Goal: Transaction & Acquisition: Purchase product/service

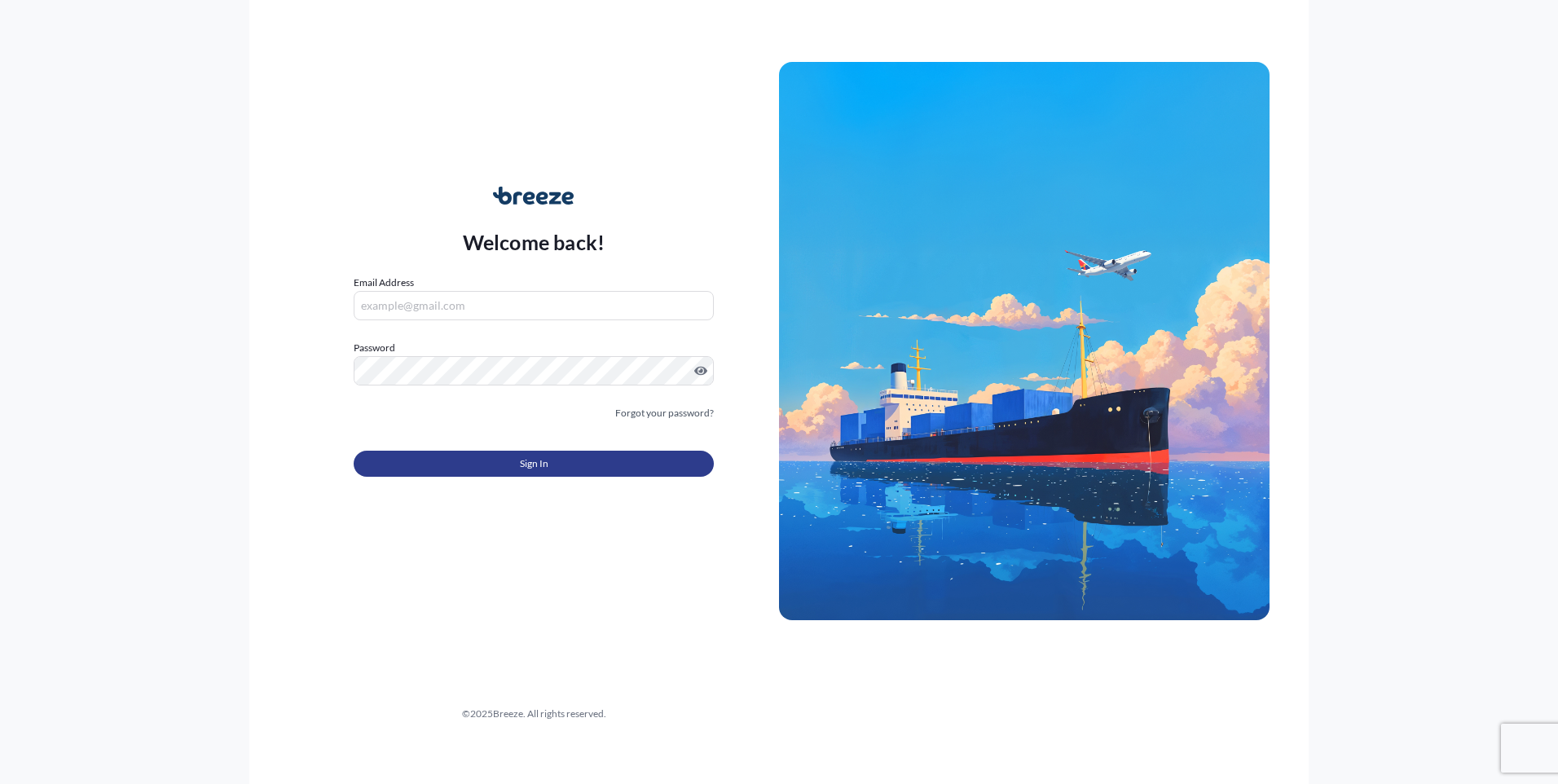
type input "[EMAIL_ADDRESS][DOMAIN_NAME]"
click at [505, 465] on button "Sign In" at bounding box center [534, 463] width 361 height 26
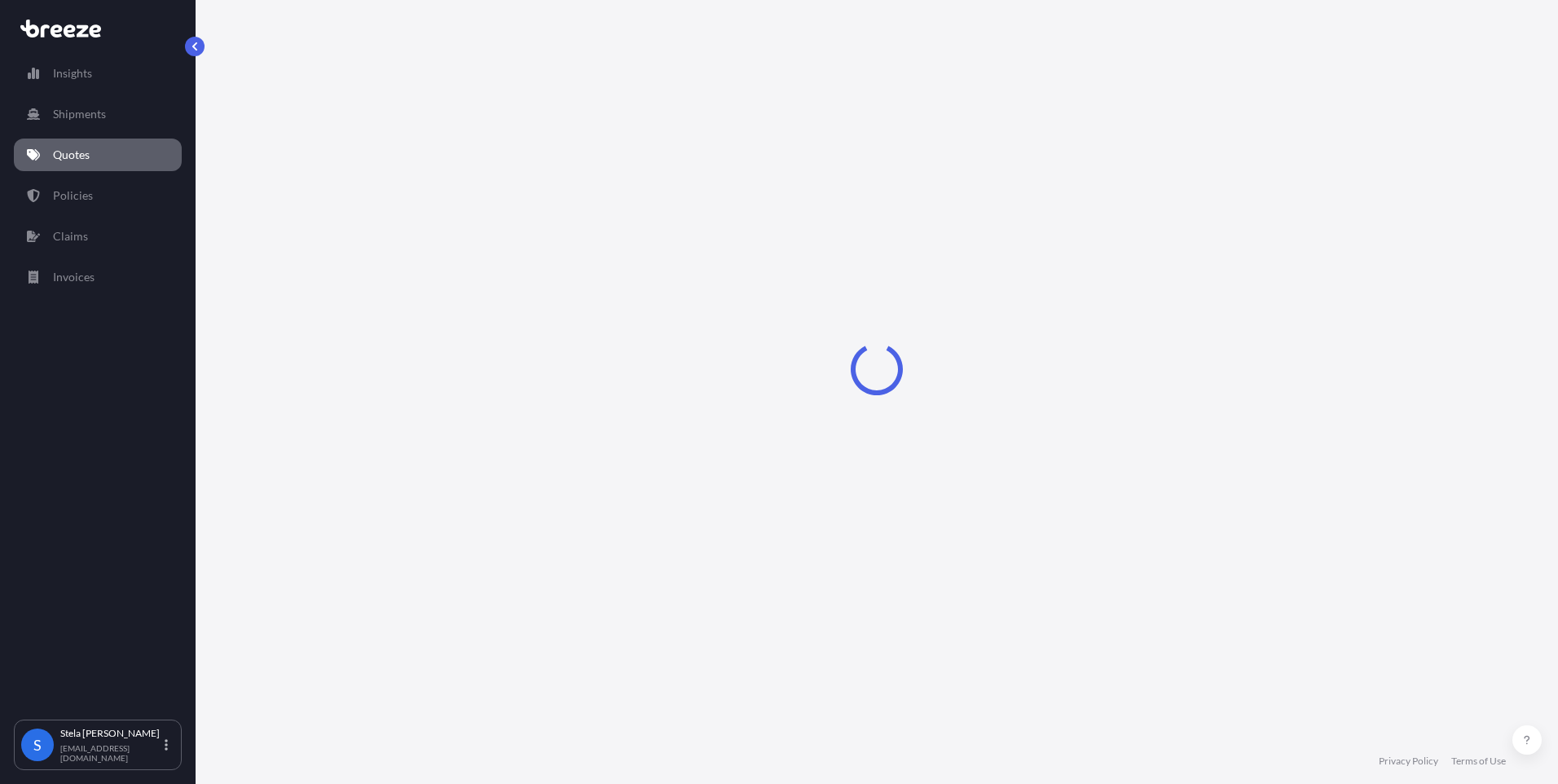
select select "Road"
select select "1"
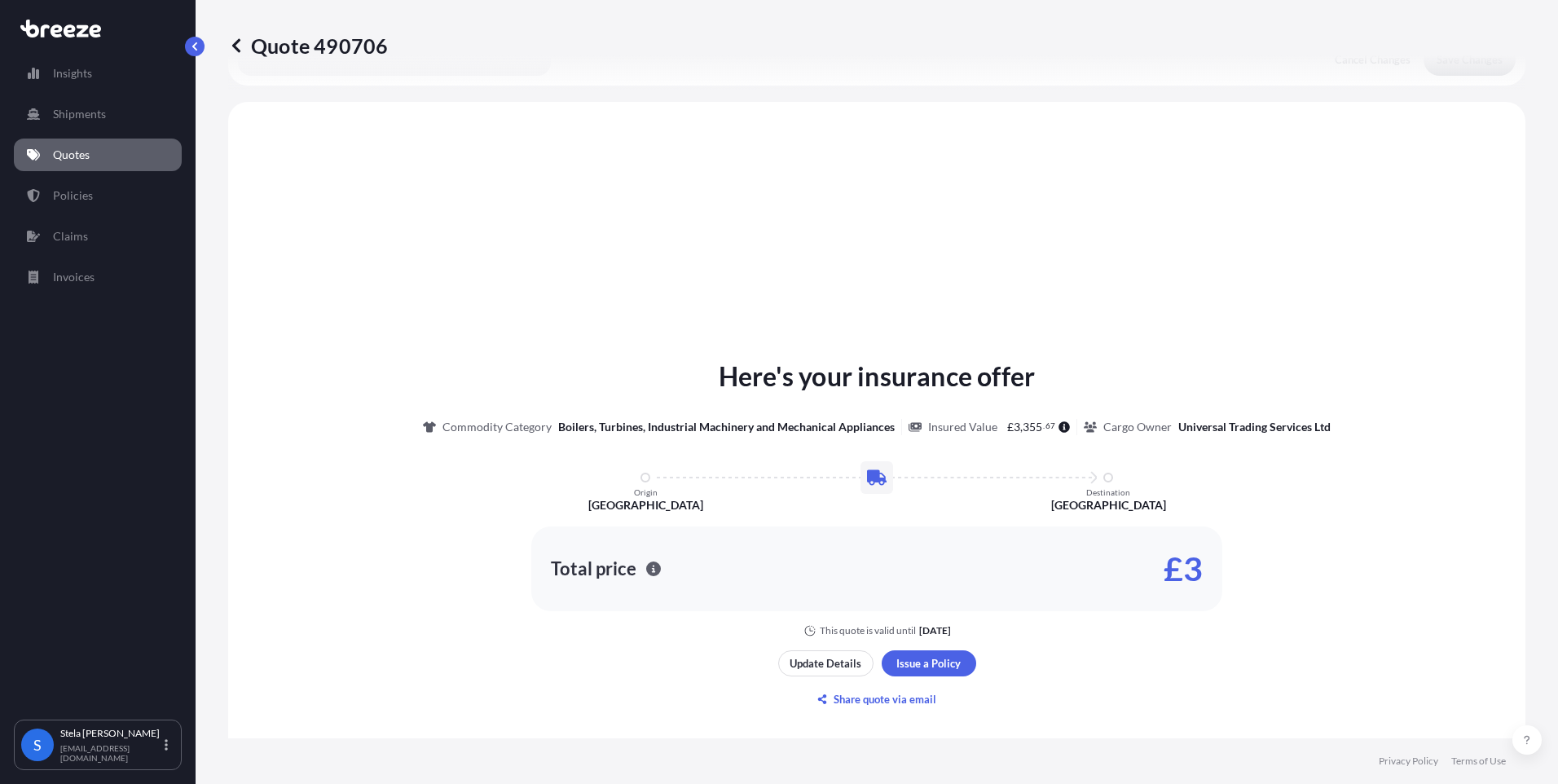
scroll to position [490, 0]
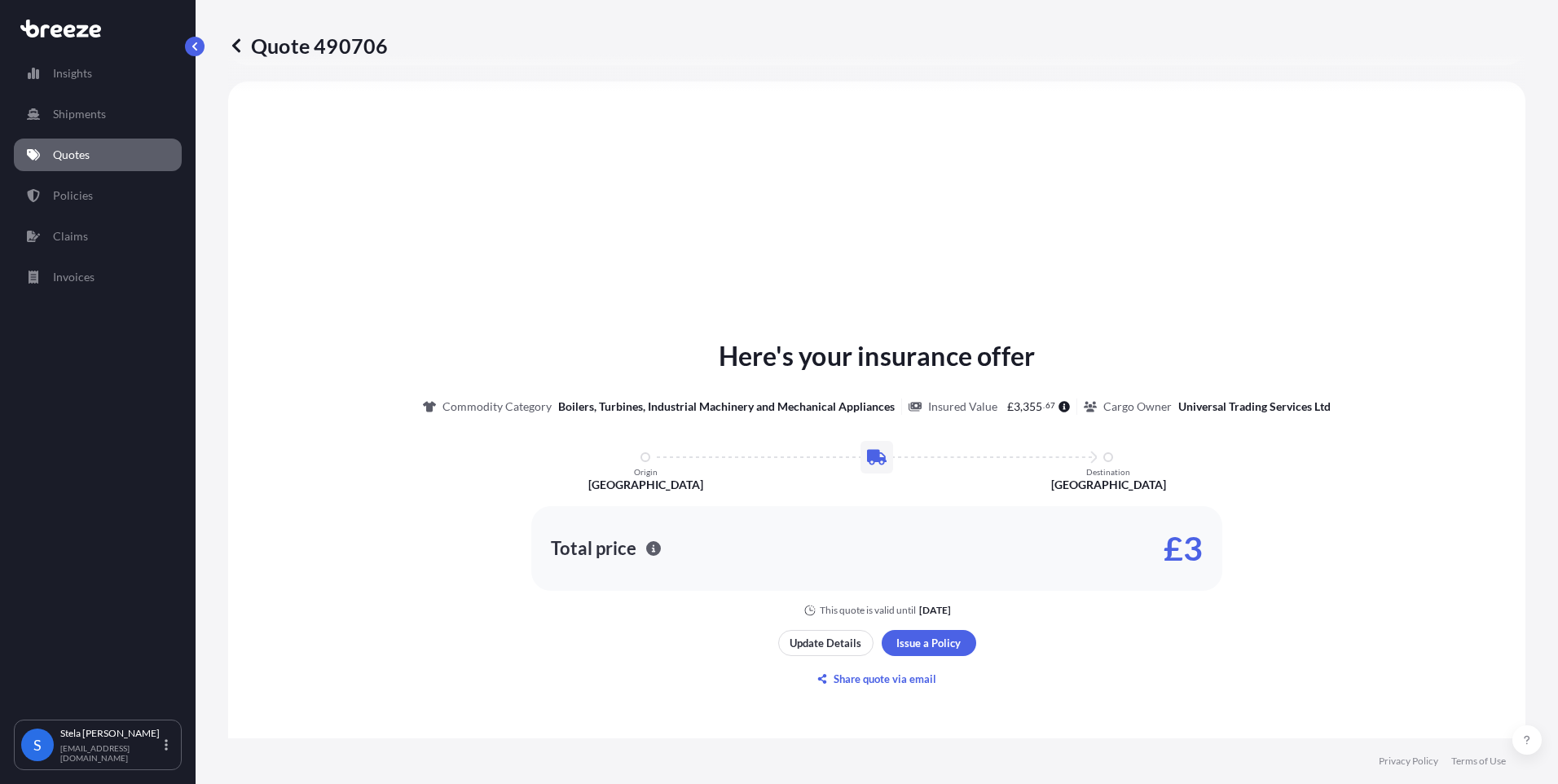
click at [126, 149] on link "Quotes" at bounding box center [98, 154] width 168 height 32
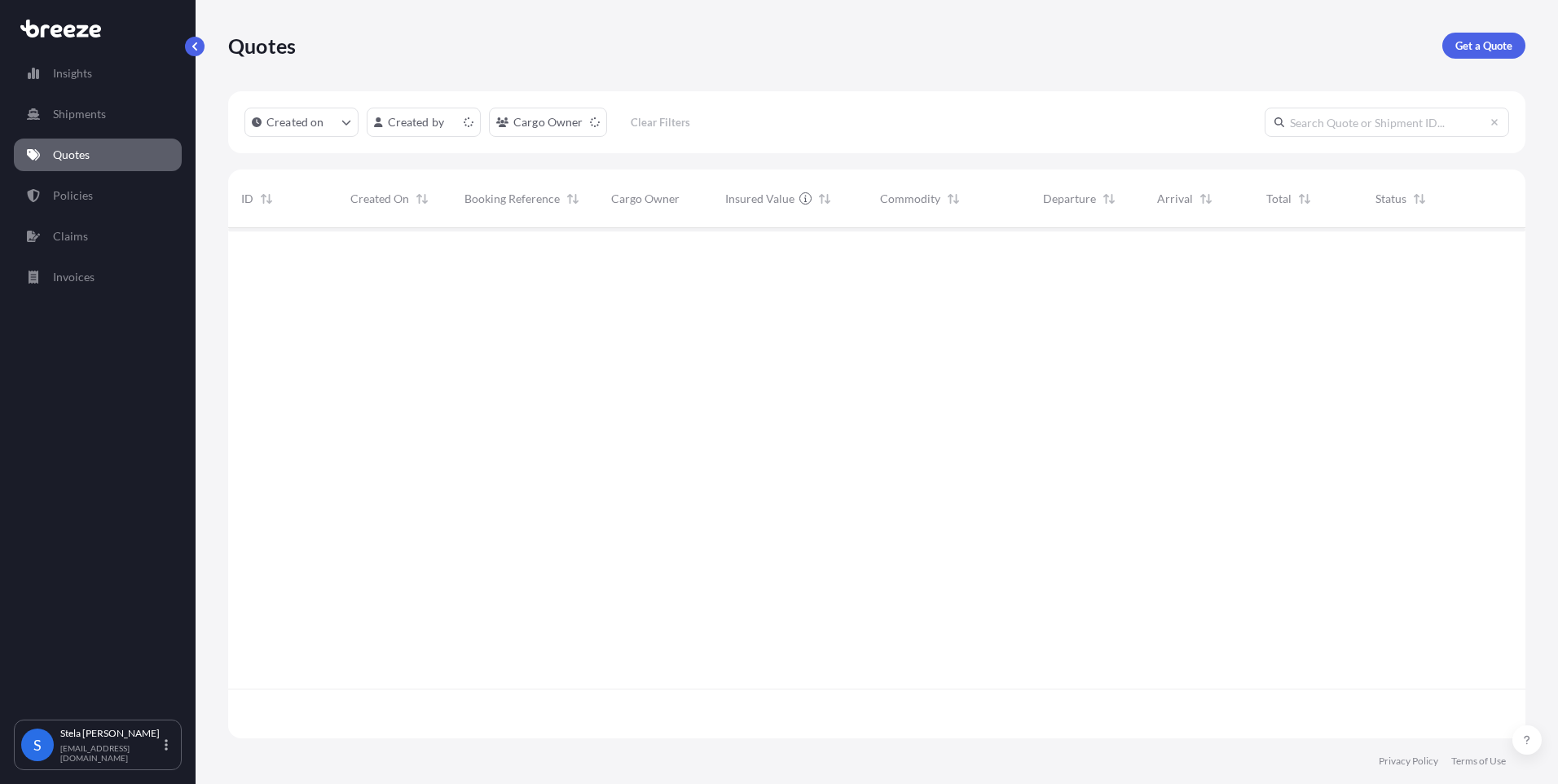
scroll to position [507, 1285]
click at [1506, 50] on p "Get a Quote" at bounding box center [1484, 46] width 57 height 17
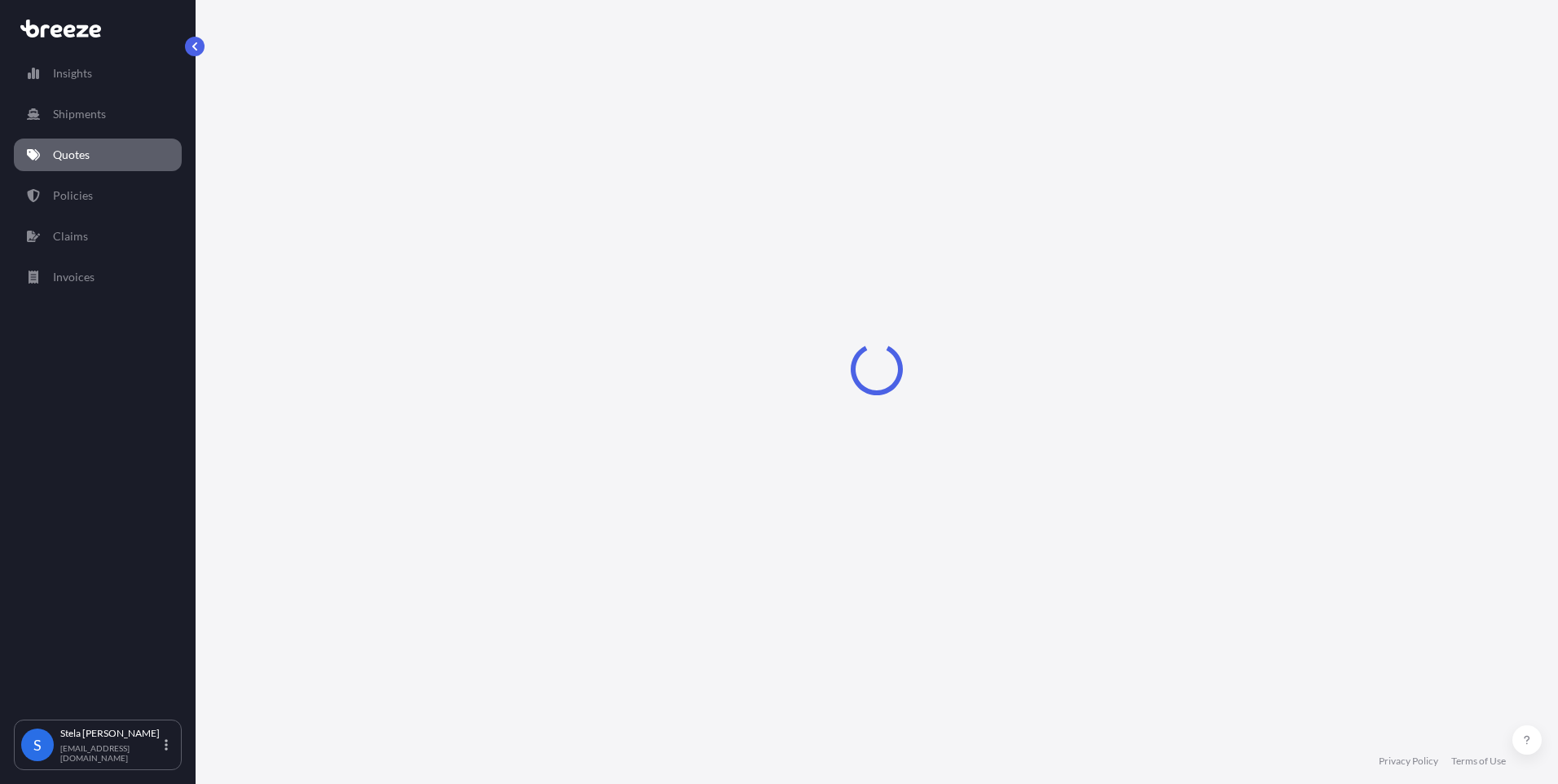
select select "Air"
select select "1"
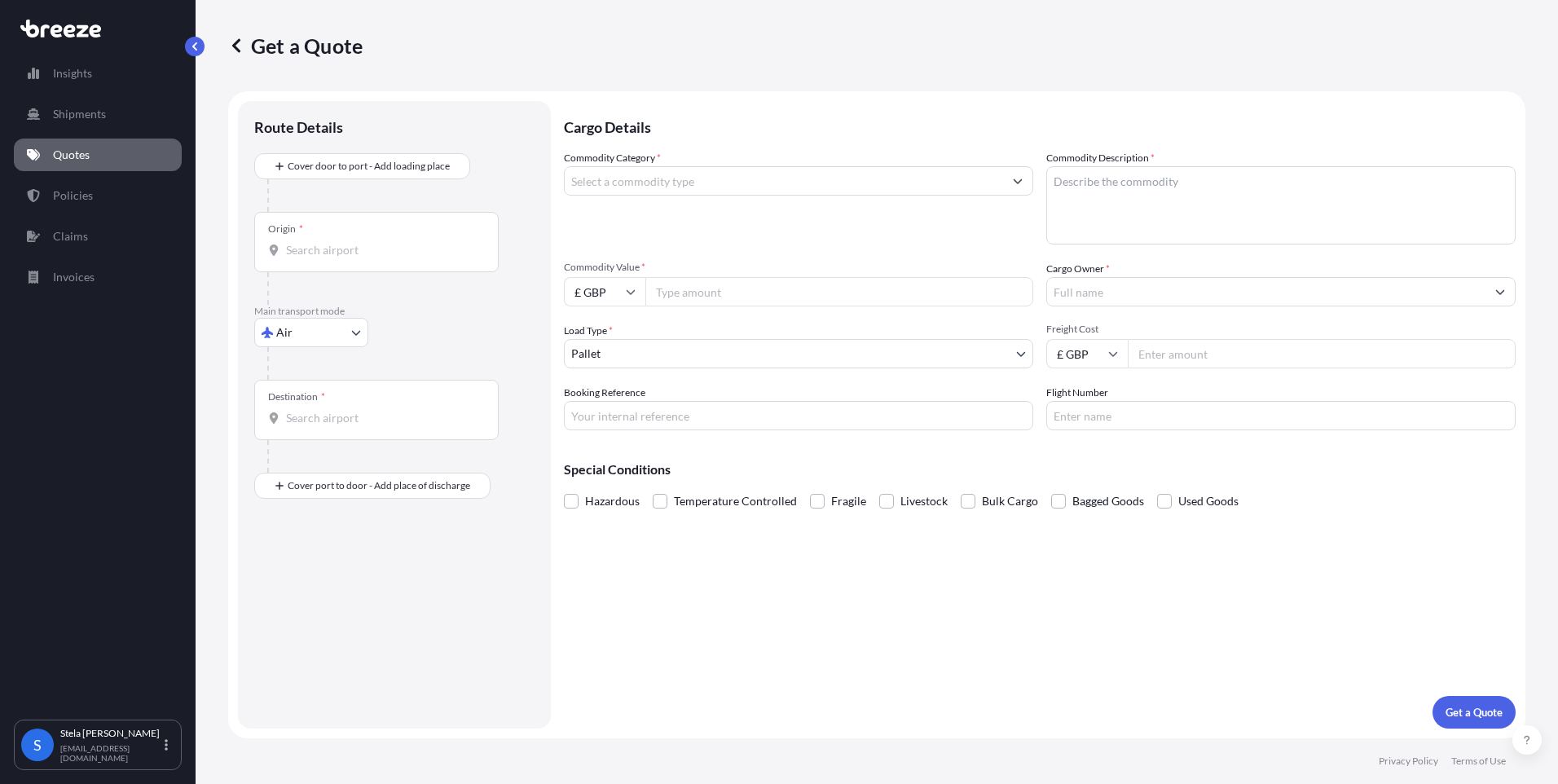
click at [612, 183] on input "Commodity Category *" at bounding box center [784, 180] width 439 height 29
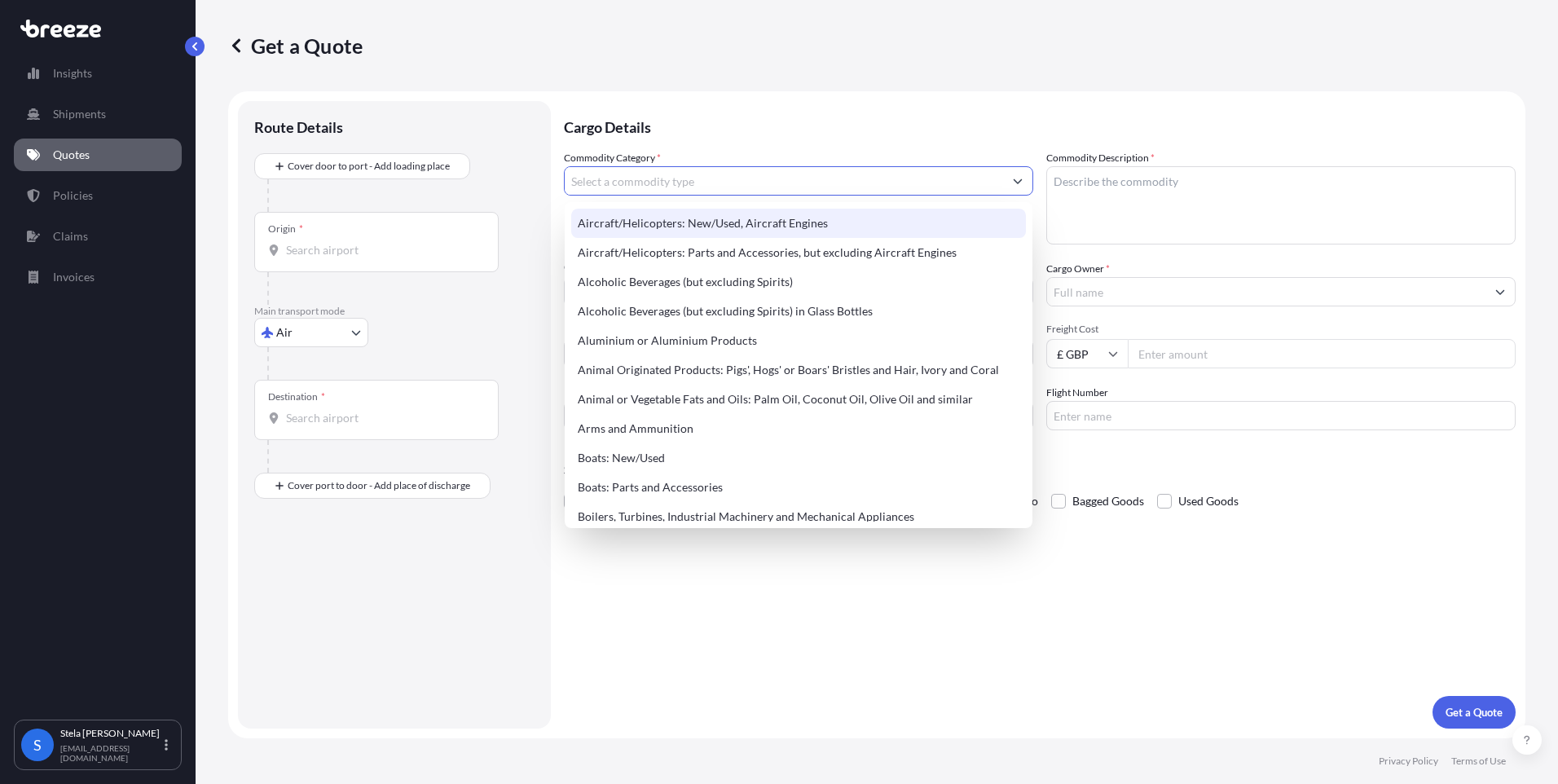
click at [628, 221] on div "Aircraft/Helicopters: New/Used, Aircraft Engines" at bounding box center [799, 223] width 455 height 29
type input "Aircraft/Helicopters: New/Used, Aircraft Engines"
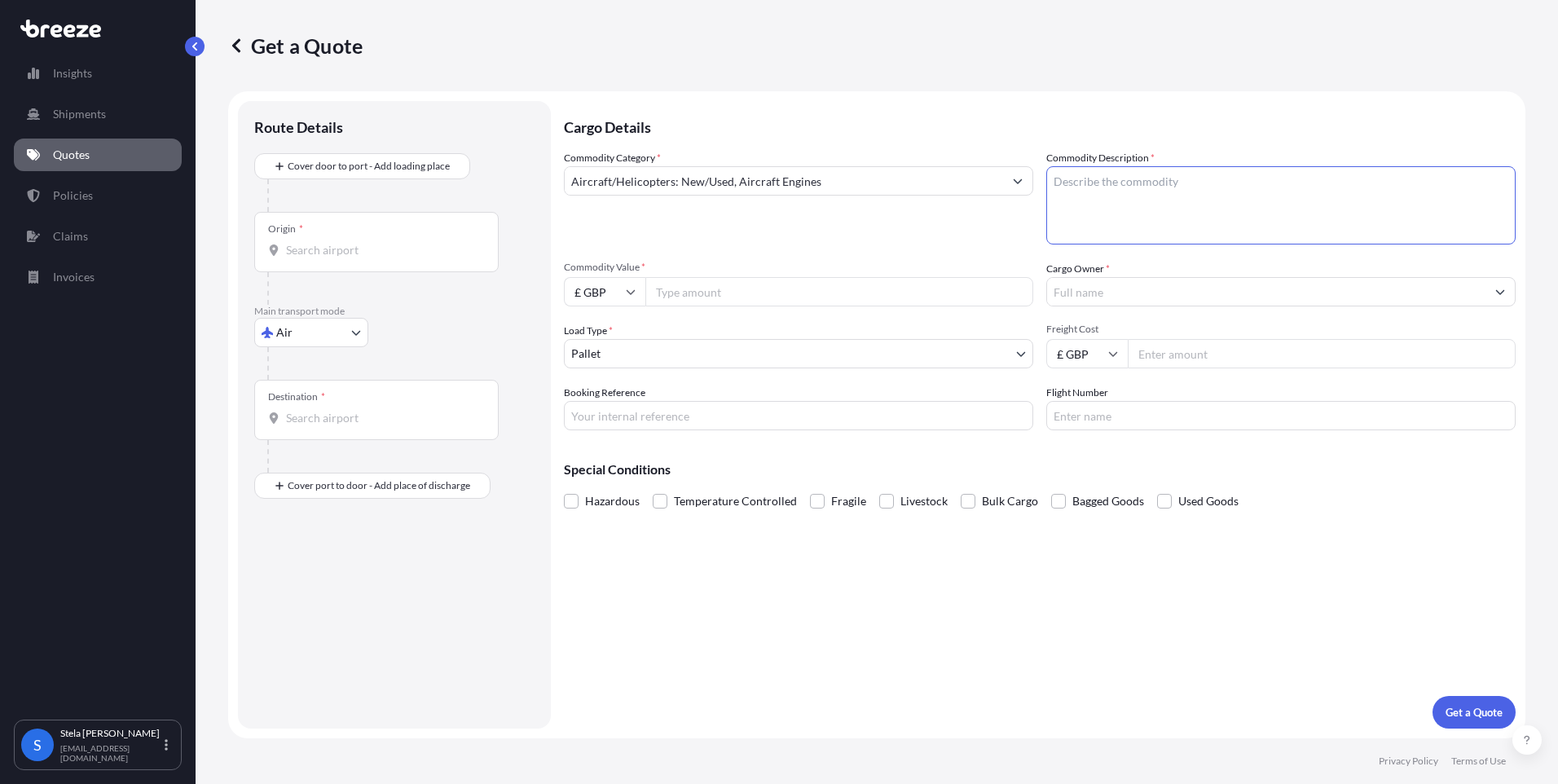
click at [1138, 196] on textarea "Commodity Description *" at bounding box center [1280, 205] width 469 height 78
click at [617, 299] on input "£ GBP" at bounding box center [605, 292] width 81 height 29
click at [667, 294] on input "Commodity Value *" at bounding box center [839, 292] width 388 height 29
paste input "2647.20"
type input "2647.20"
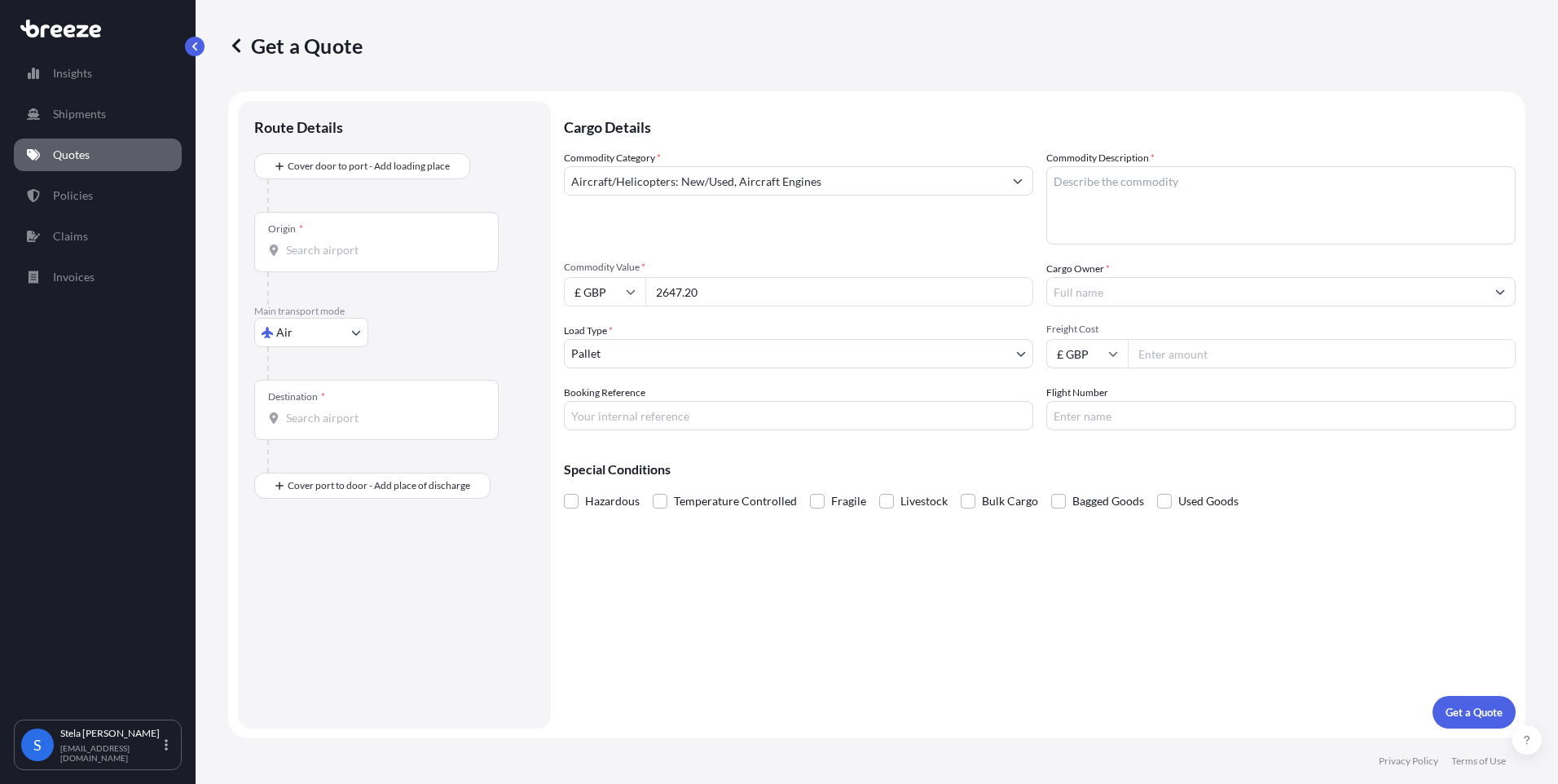
click at [1090, 298] on input "Cargo Owner *" at bounding box center [1266, 292] width 439 height 29
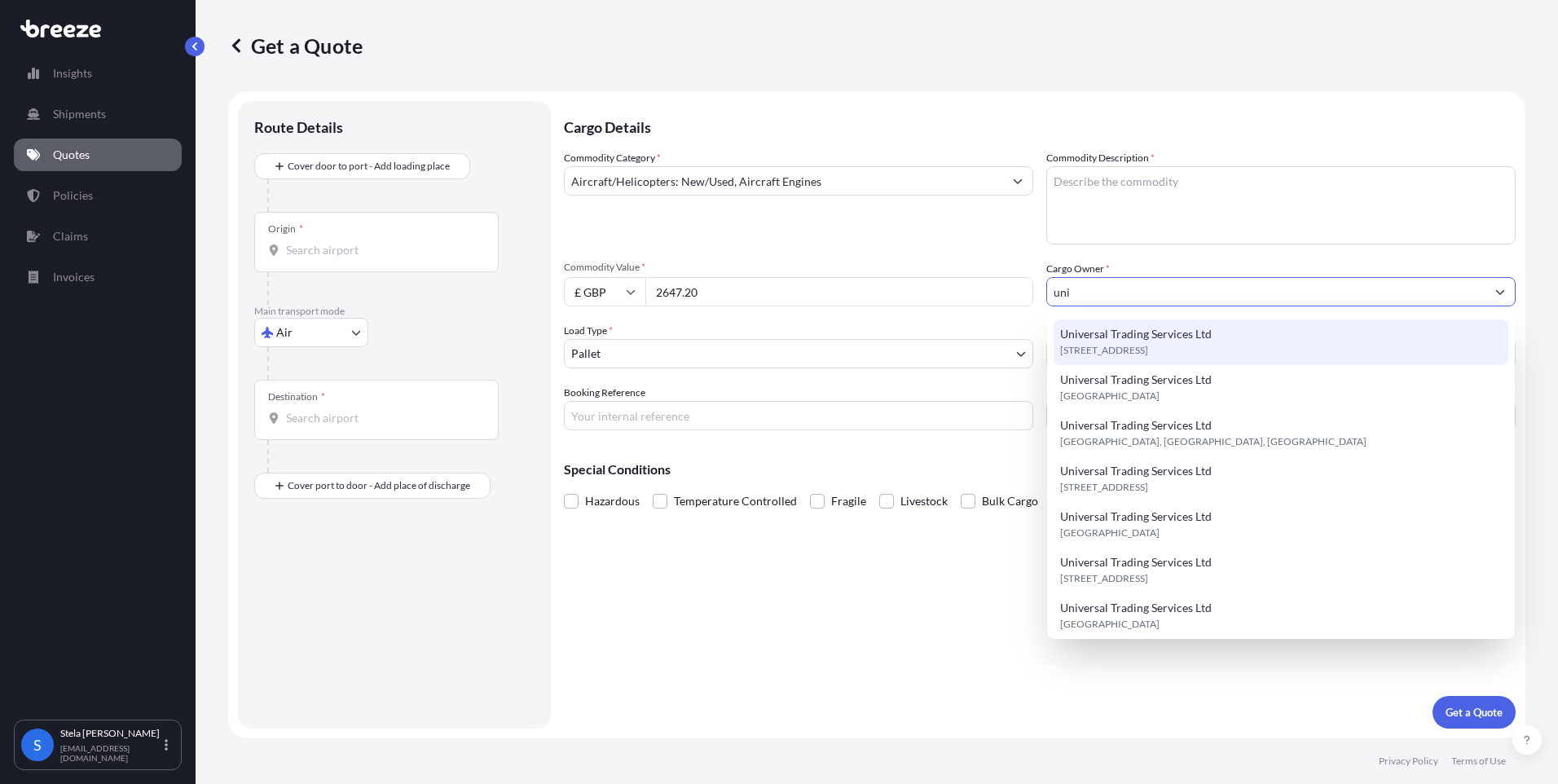
click at [1132, 340] on span "Universal Trading Services Ltd" at bounding box center [1136, 334] width 151 height 17
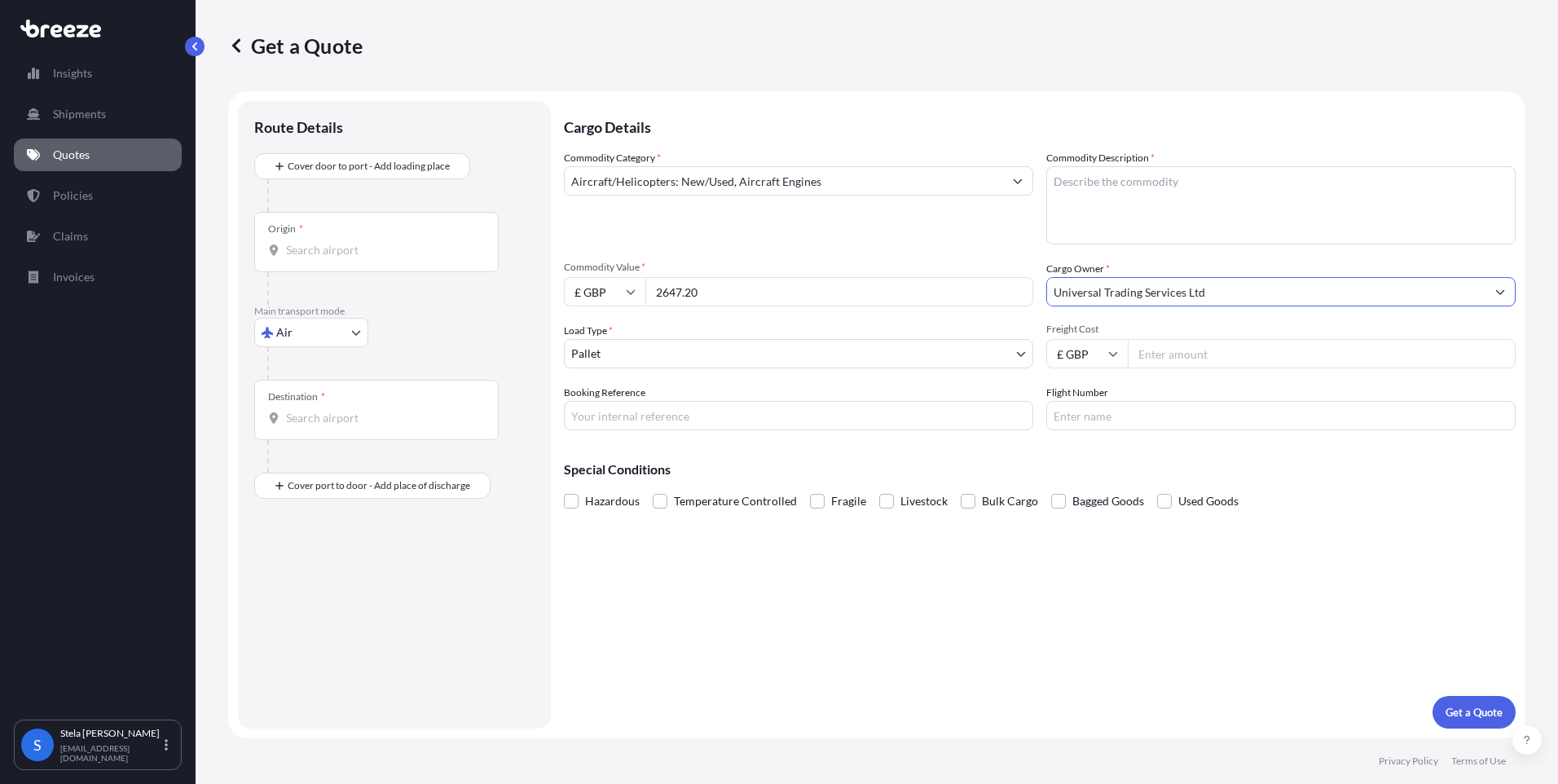
type input "Universal Trading Services Ltd"
click at [1236, 360] on input "Freight Cost" at bounding box center [1322, 353] width 388 height 29
type input "28"
click at [880, 420] on input "Booking Reference" at bounding box center [799, 415] width 469 height 29
click at [1193, 421] on input "Flight Number" at bounding box center [1280, 415] width 469 height 29
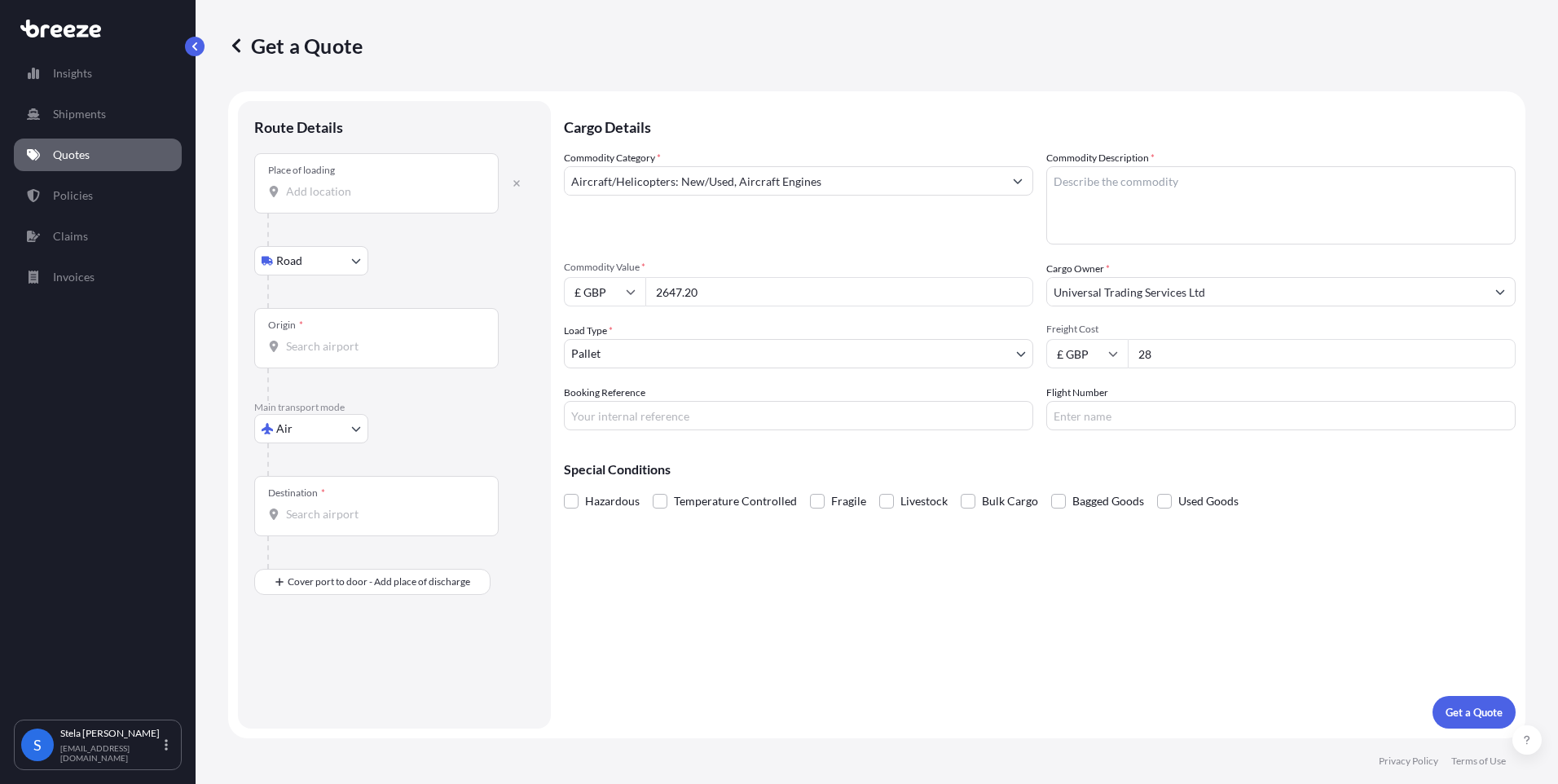
click at [312, 257] on body "Insights Shipments Quotes Policies Claims Invoices S Stela Sucharevskaja [EMAIL…" at bounding box center [779, 392] width 1558 height 784
click at [297, 427] on body "Insights Shipments Quotes Policies Claims Invoices S Stela Sucharevskaja [EMAIL…" at bounding box center [779, 392] width 1558 height 784
click at [295, 533] on span "Road" at bounding box center [297, 530] width 26 height 17
select select "Road"
click at [292, 194] on input "Origin *" at bounding box center [381, 198] width 192 height 17
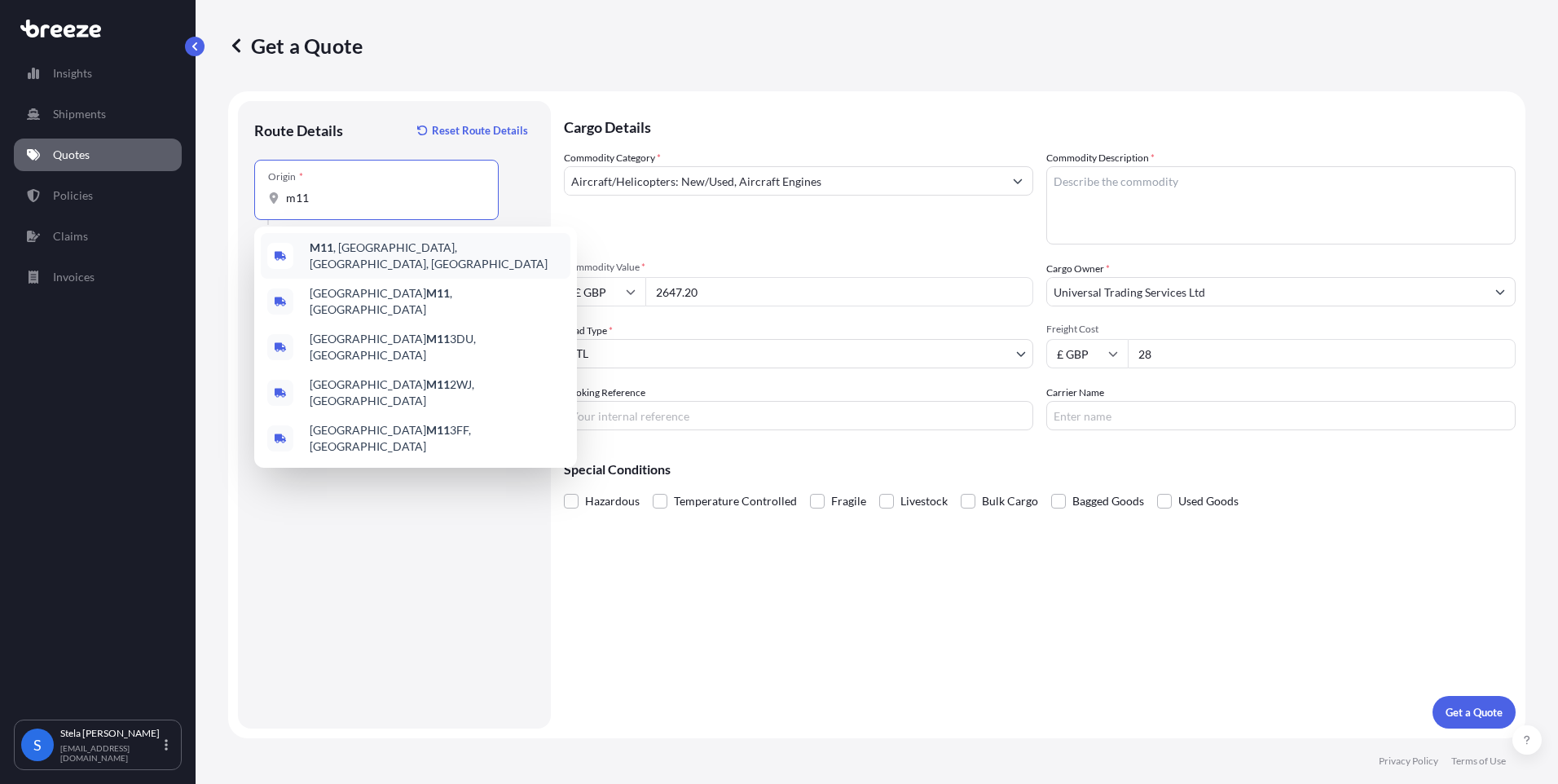
click at [356, 252] on span "M11 , [GEOGRAPHIC_DATA], [GEOGRAPHIC_DATA], [GEOGRAPHIC_DATA]" at bounding box center [437, 255] width 254 height 32
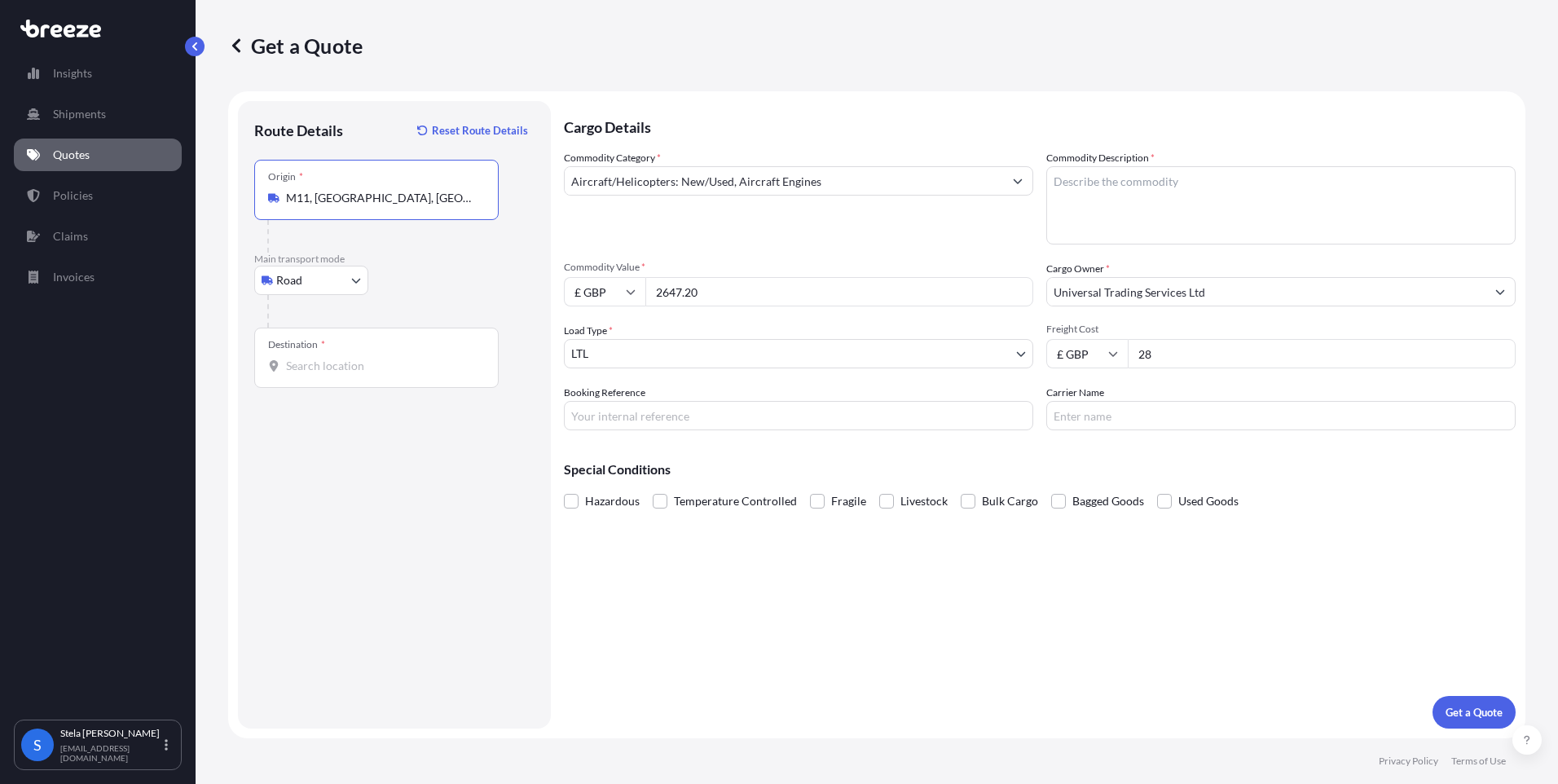
click at [337, 191] on input "M11, [GEOGRAPHIC_DATA], [GEOGRAPHIC_DATA], [GEOGRAPHIC_DATA]" at bounding box center [381, 198] width 192 height 17
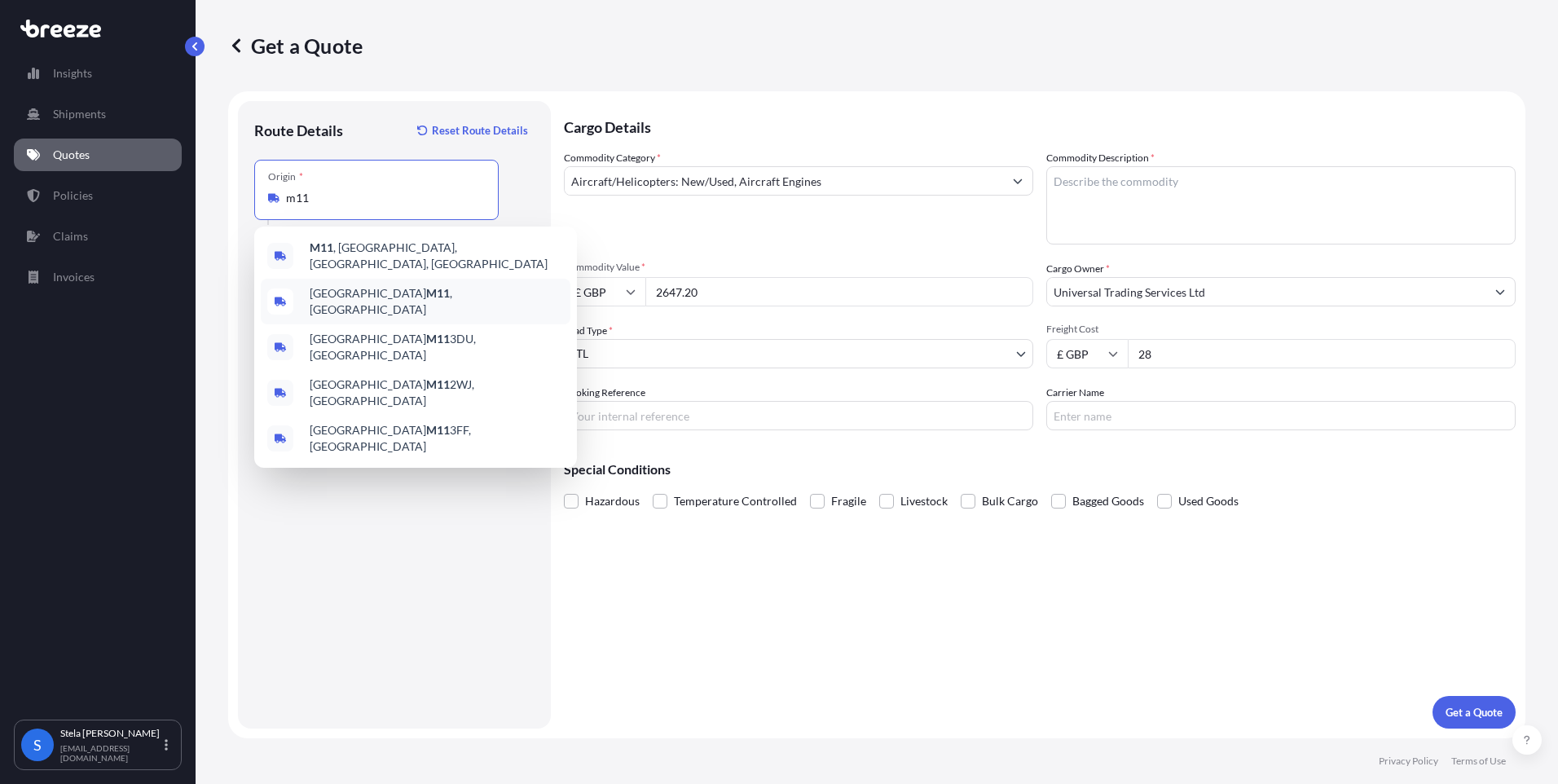
click at [351, 296] on span "Manchester M11 , [GEOGRAPHIC_DATA]" at bounding box center [437, 301] width 254 height 32
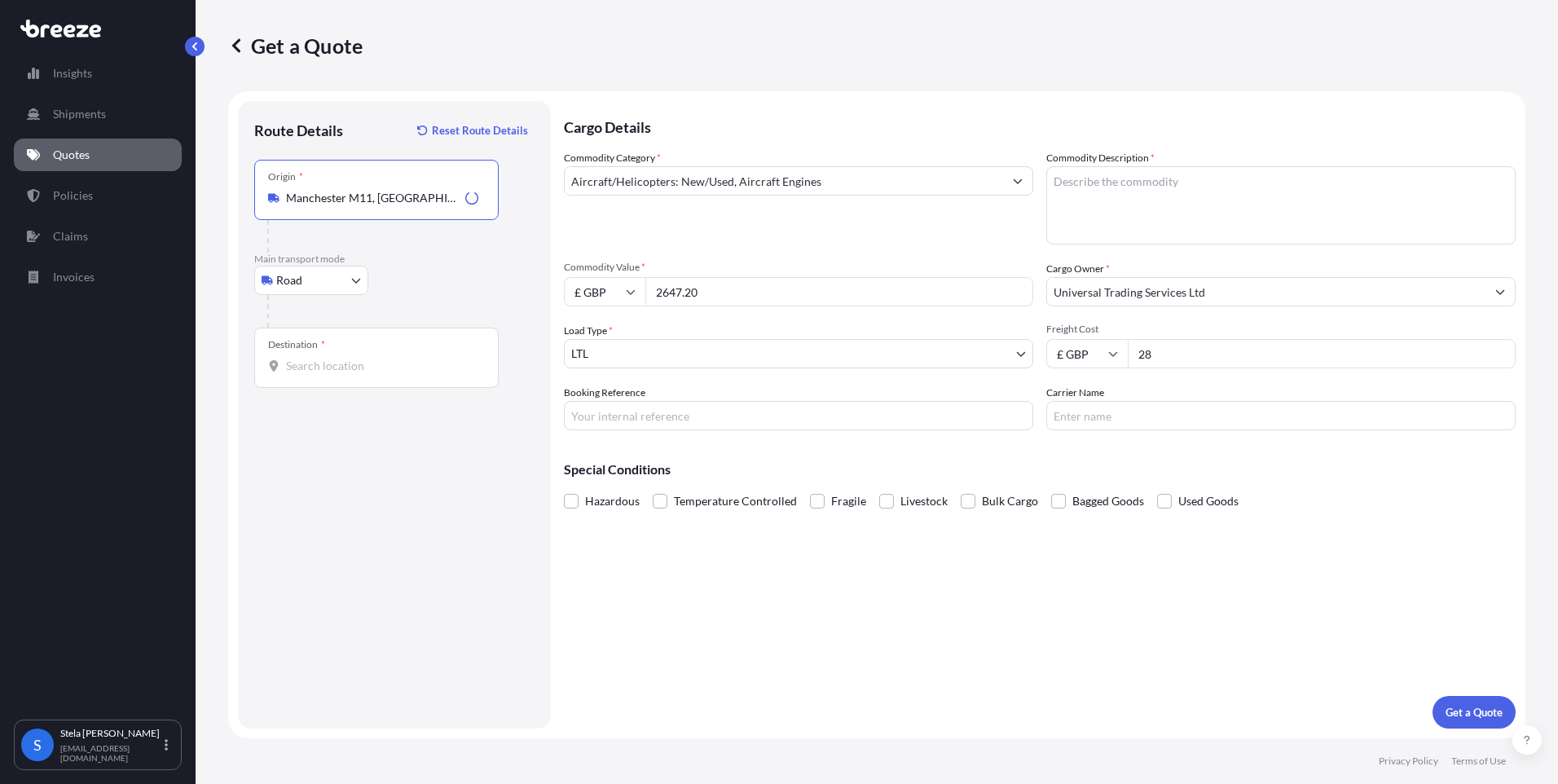
type input "Manchester M11, [GEOGRAPHIC_DATA]"
click at [328, 370] on input "Destination *" at bounding box center [381, 366] width 192 height 17
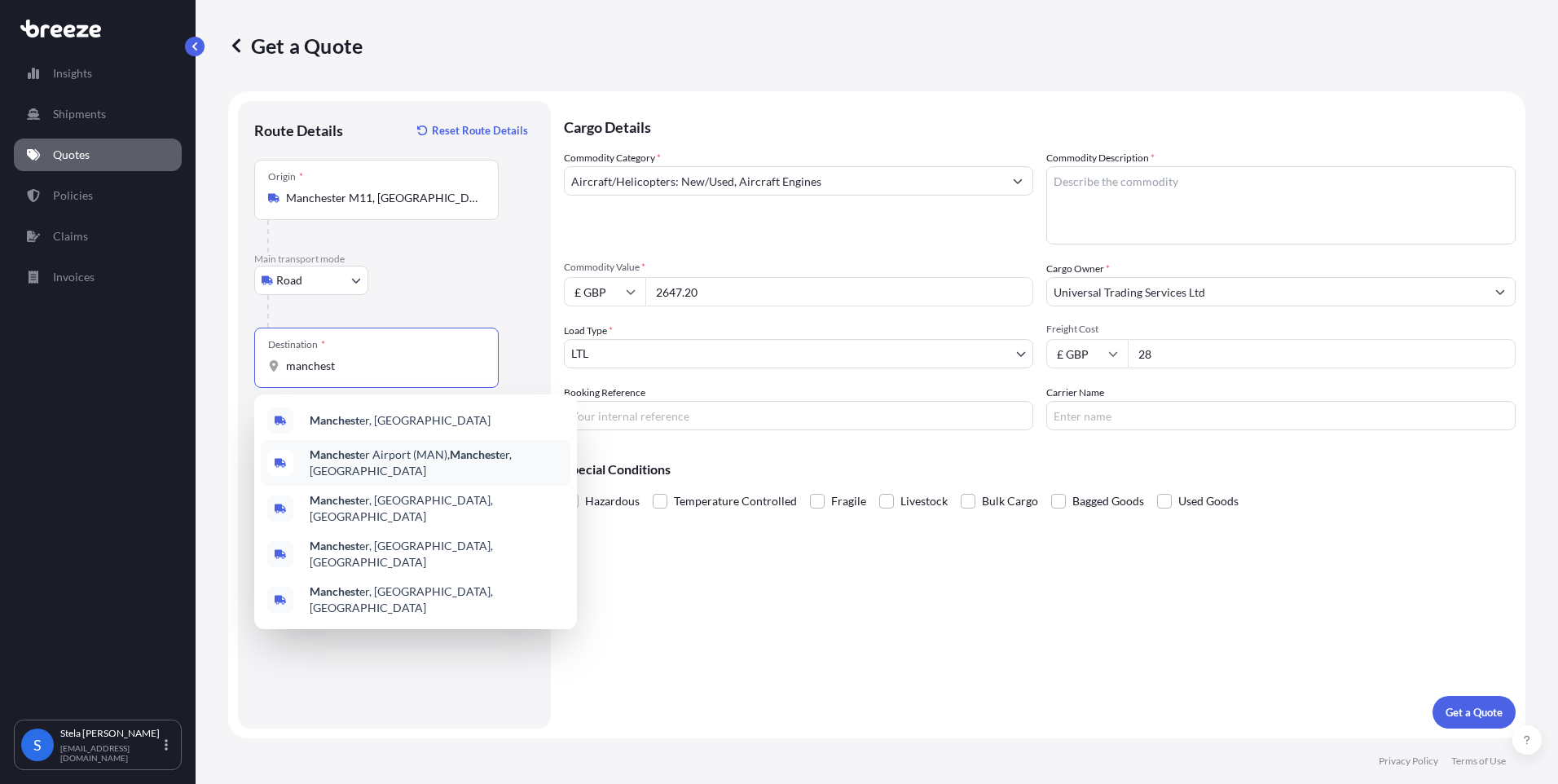
click at [384, 453] on span "Manchest er Airport (MAN), Manchest er, [GEOGRAPHIC_DATA]" at bounding box center [437, 463] width 254 height 32
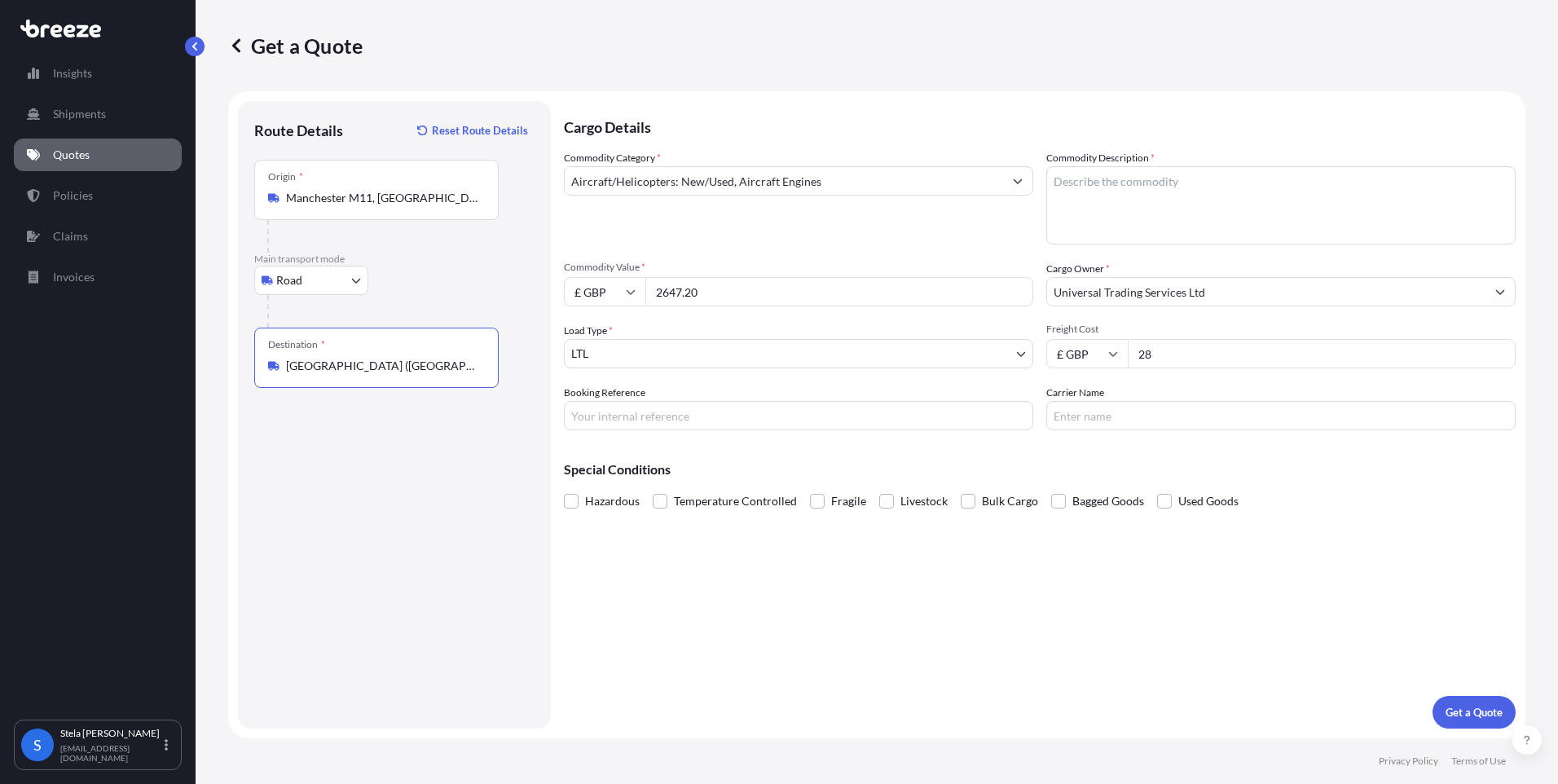
type input "[GEOGRAPHIC_DATA] ([GEOGRAPHIC_DATA]), [GEOGRAPHIC_DATA], [GEOGRAPHIC_DATA]"
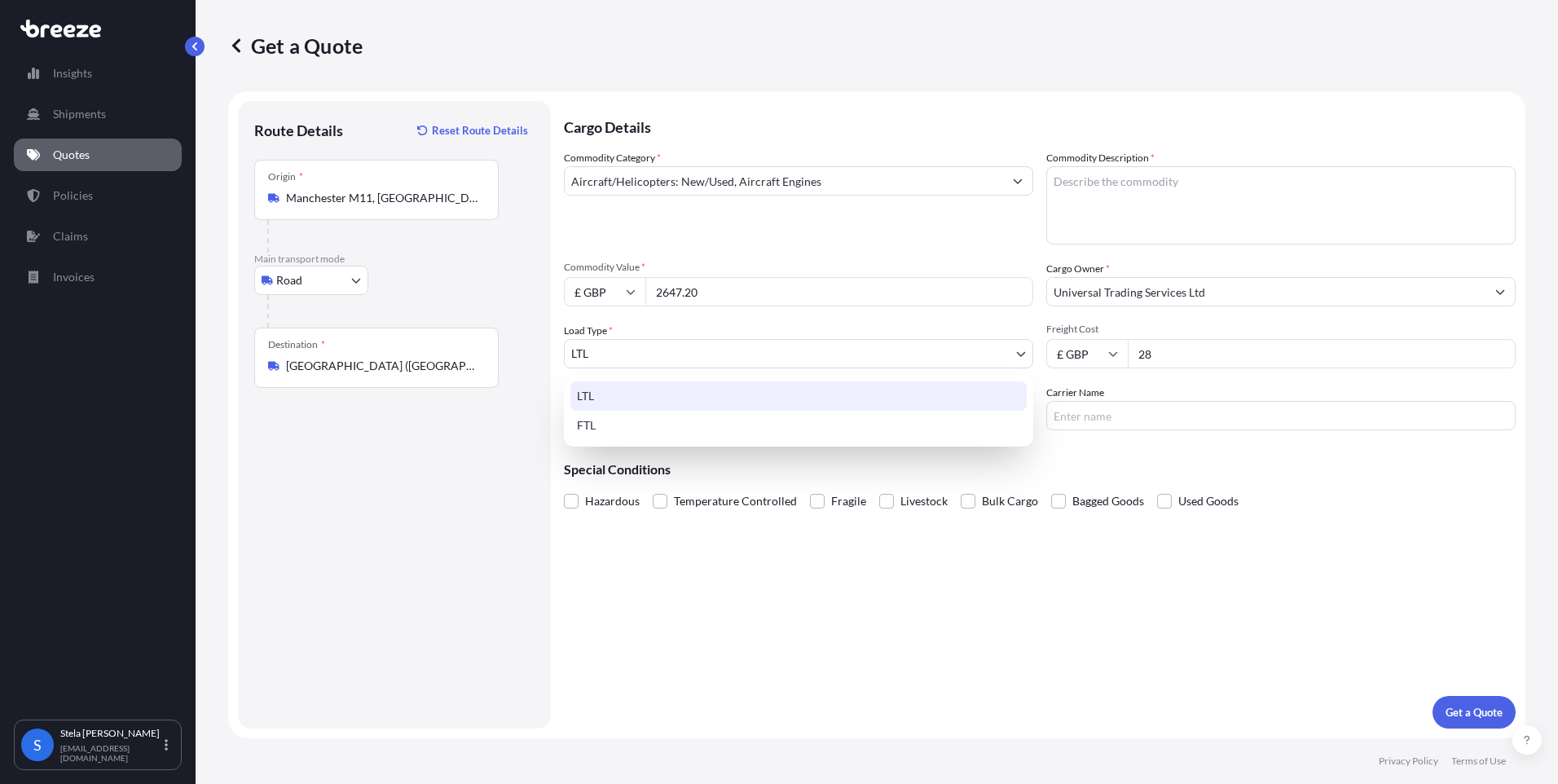
click at [622, 358] on body "0 options available. 5 options available. 1 option available. 0 options availab…" at bounding box center [779, 392] width 1558 height 784
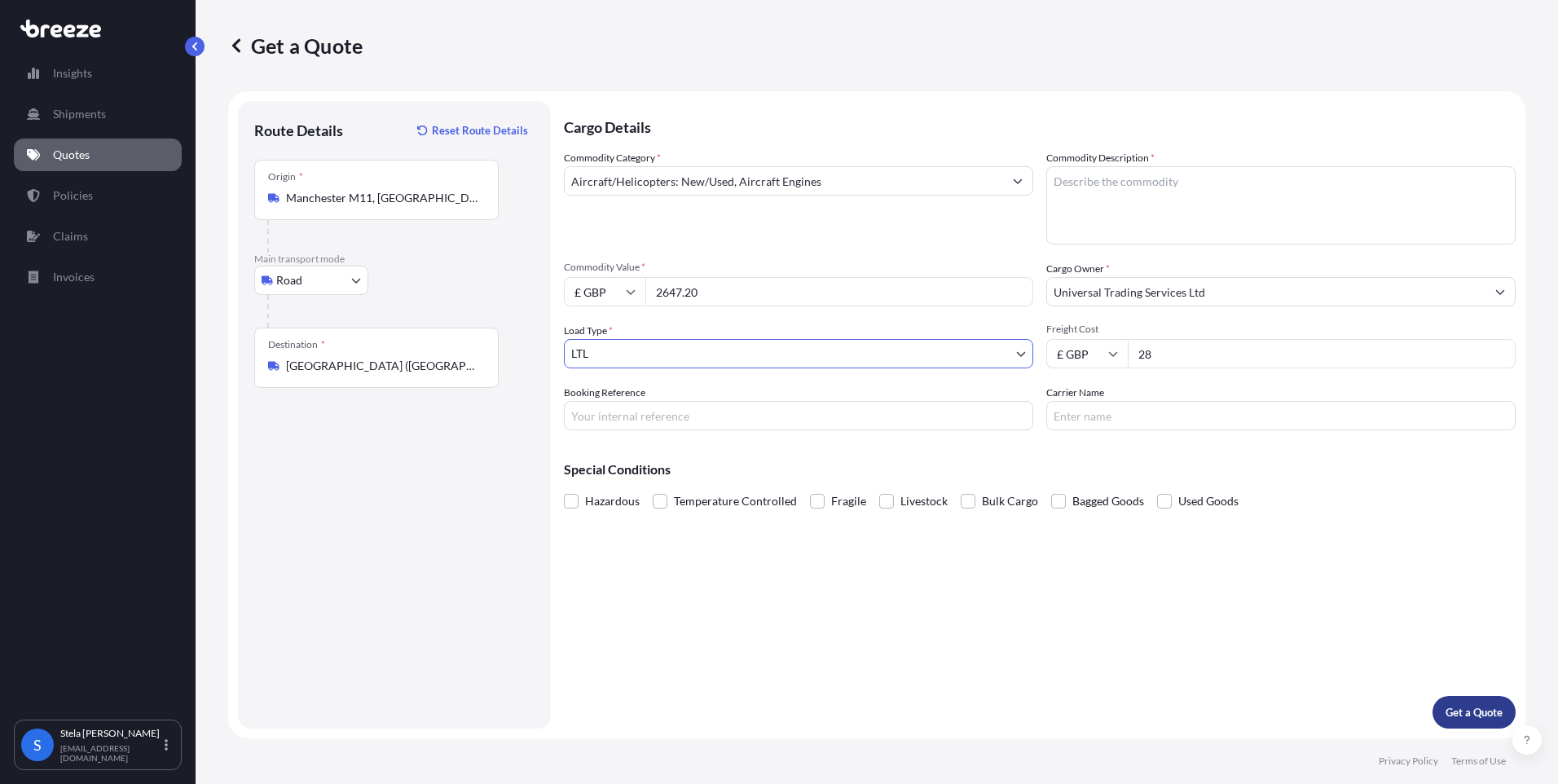
click at [1455, 716] on p "Get a Quote" at bounding box center [1474, 712] width 57 height 17
click at [1105, 206] on textarea "Commodity Description *" at bounding box center [1280, 205] width 469 height 78
click at [1207, 213] on textarea "Commodity Description *" at bounding box center [1280, 205] width 469 height 78
paste textarea "Industrial Equipments"
type textarea "Industrial Equipments"
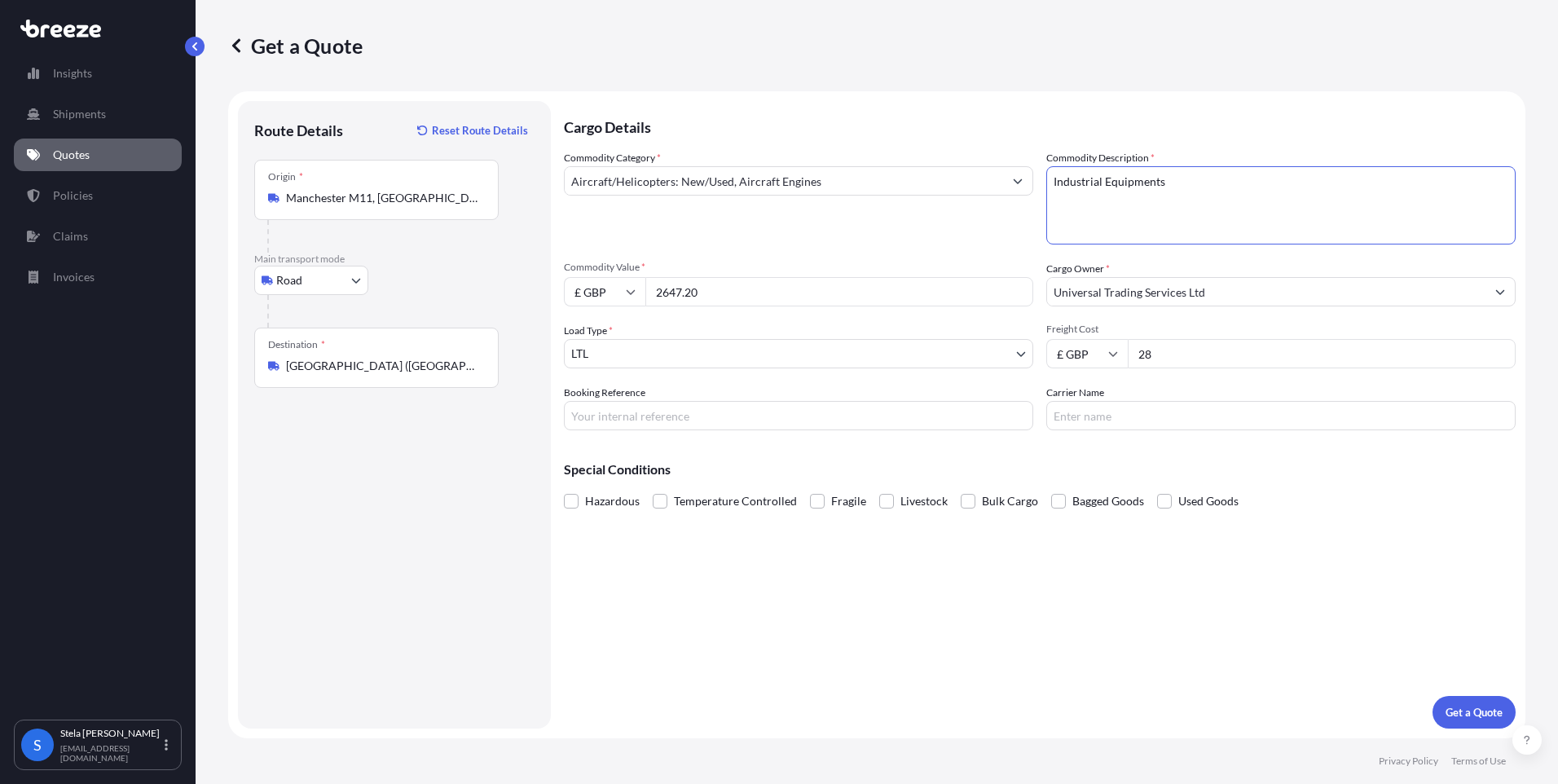
click at [812, 183] on input "Aircraft/Helicopters: New/Used, Aircraft Engines" at bounding box center [784, 180] width 439 height 29
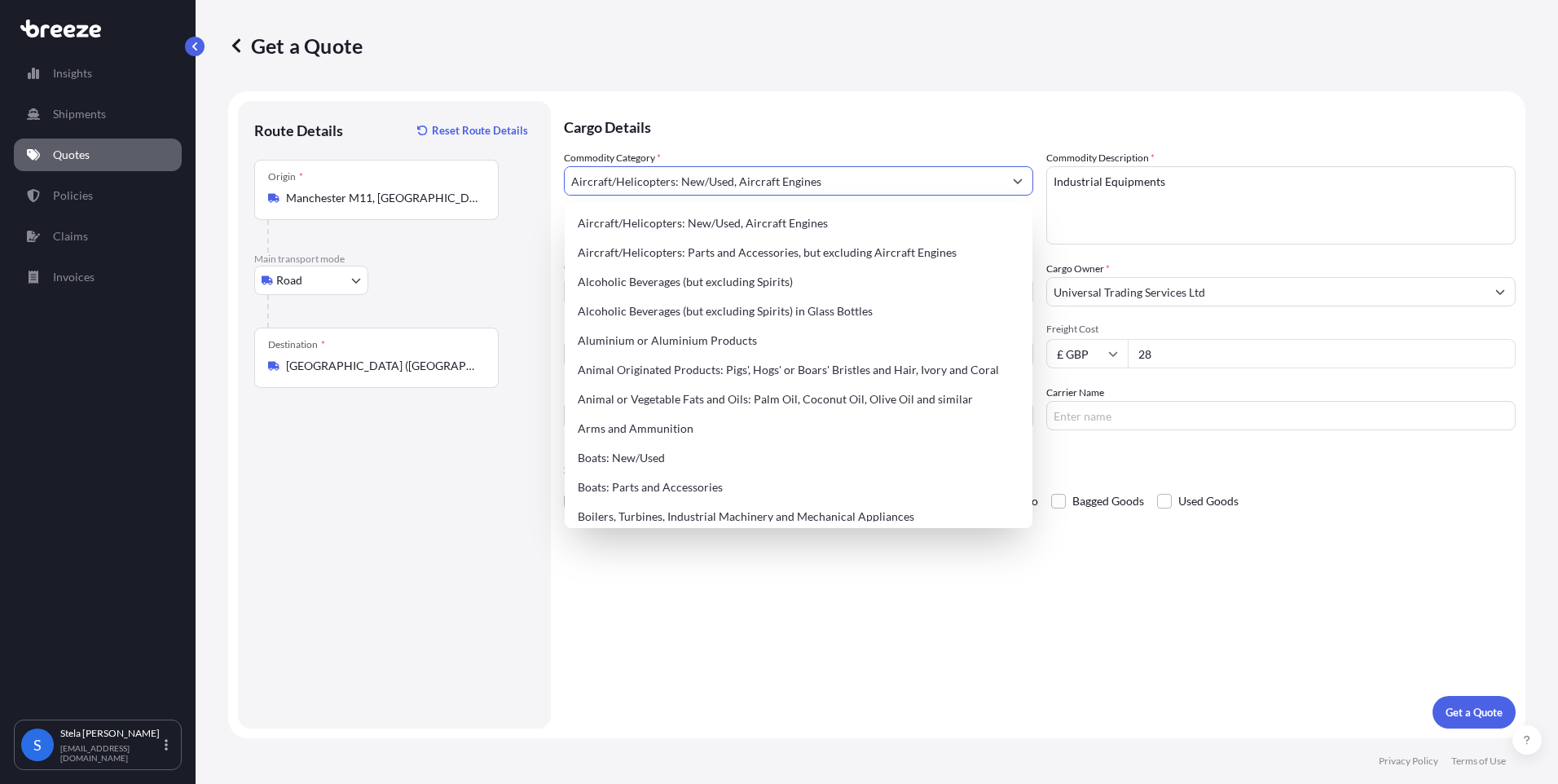
click at [828, 177] on input "Aircraft/Helicopters: New/Used, Aircraft Engines" at bounding box center [784, 180] width 439 height 29
paste input "Industrial Equipment"
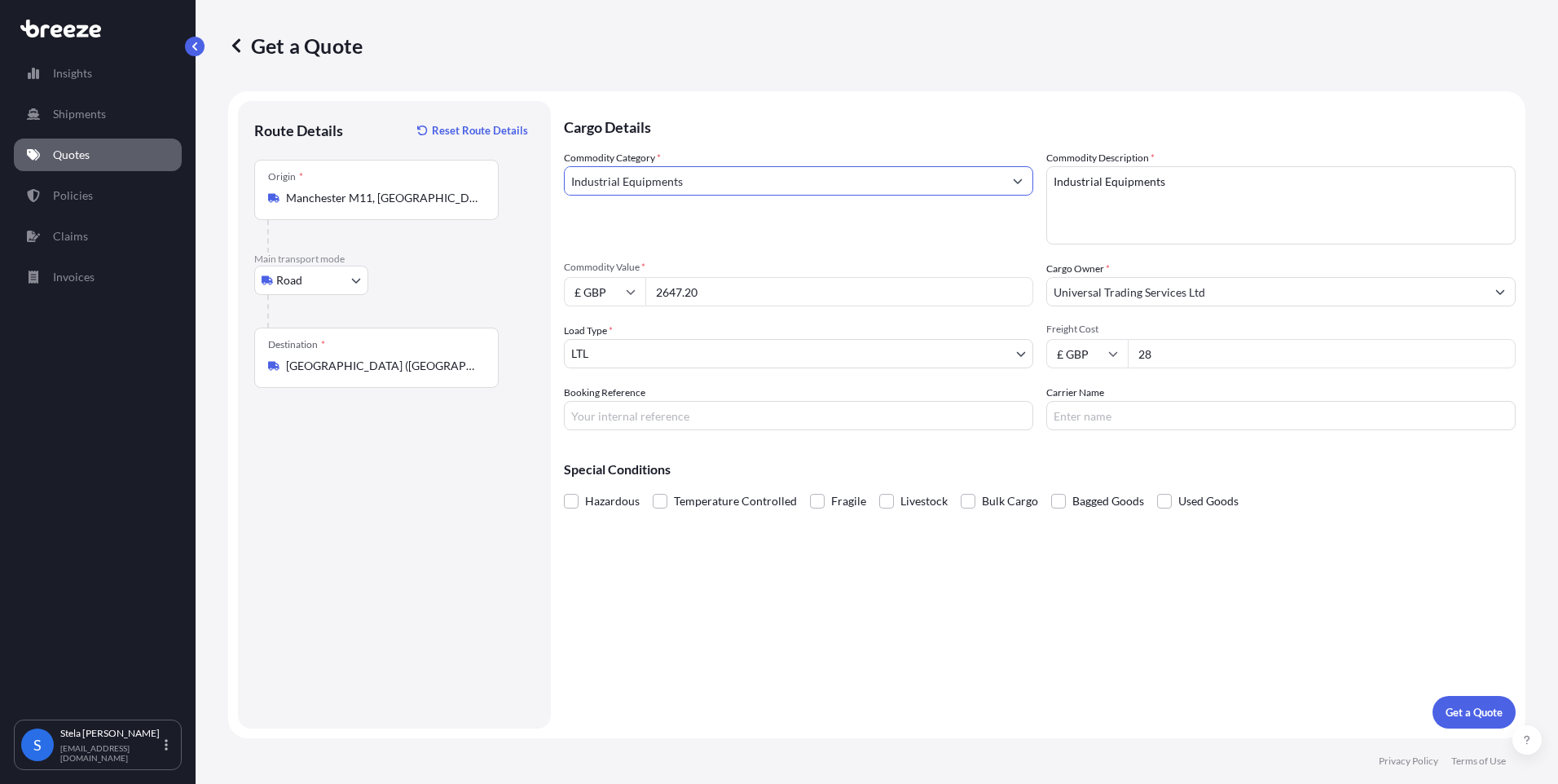
drag, startPoint x: 619, startPoint y: 184, endPoint x: 753, endPoint y: 189, distance: 134.1
click at [753, 189] on input "Industrial Equipments" at bounding box center [784, 180] width 439 height 29
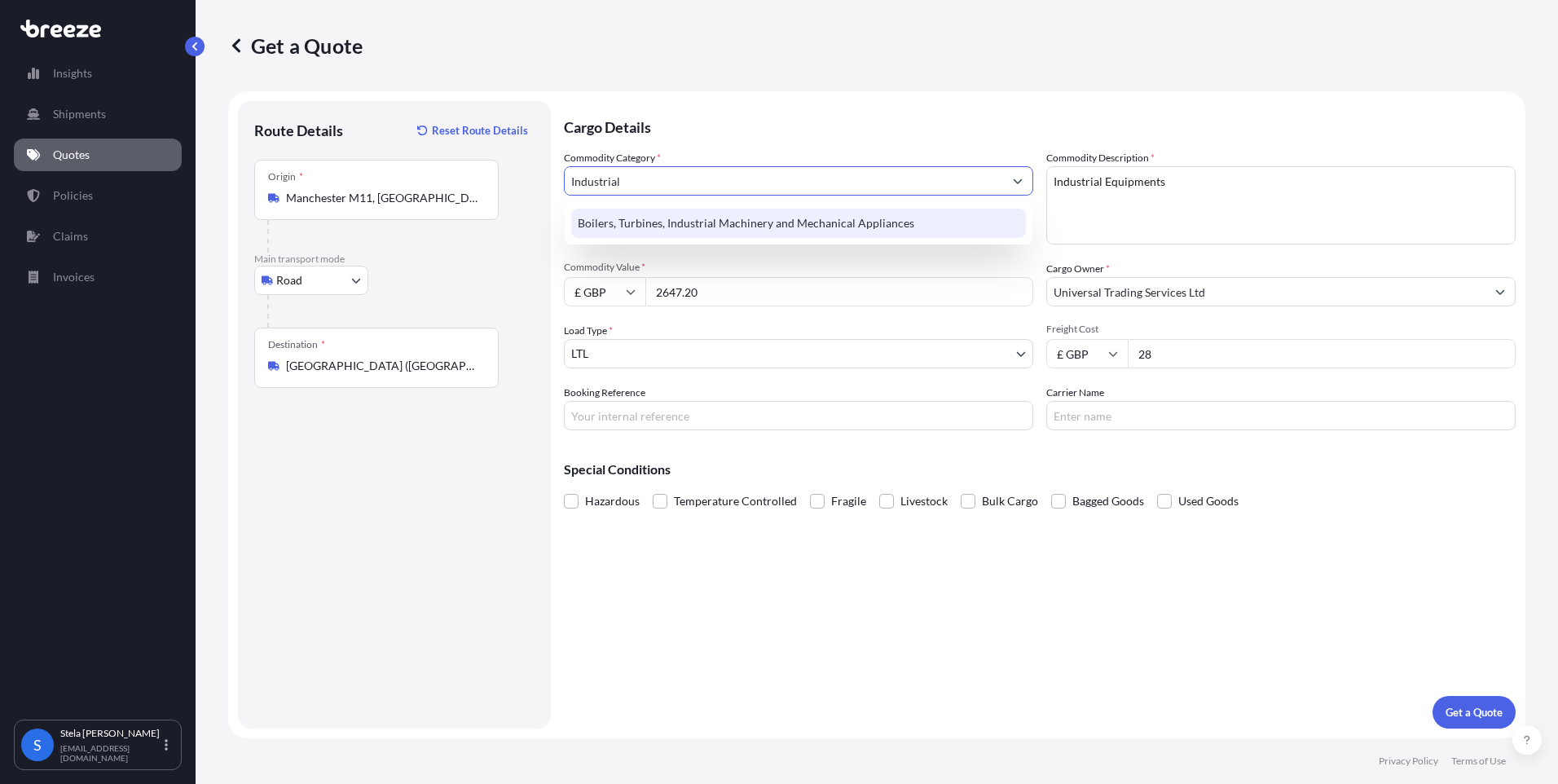
click at [693, 222] on div "Boilers, Turbines, Industrial Machinery and Mechanical Appliances" at bounding box center [799, 223] width 455 height 29
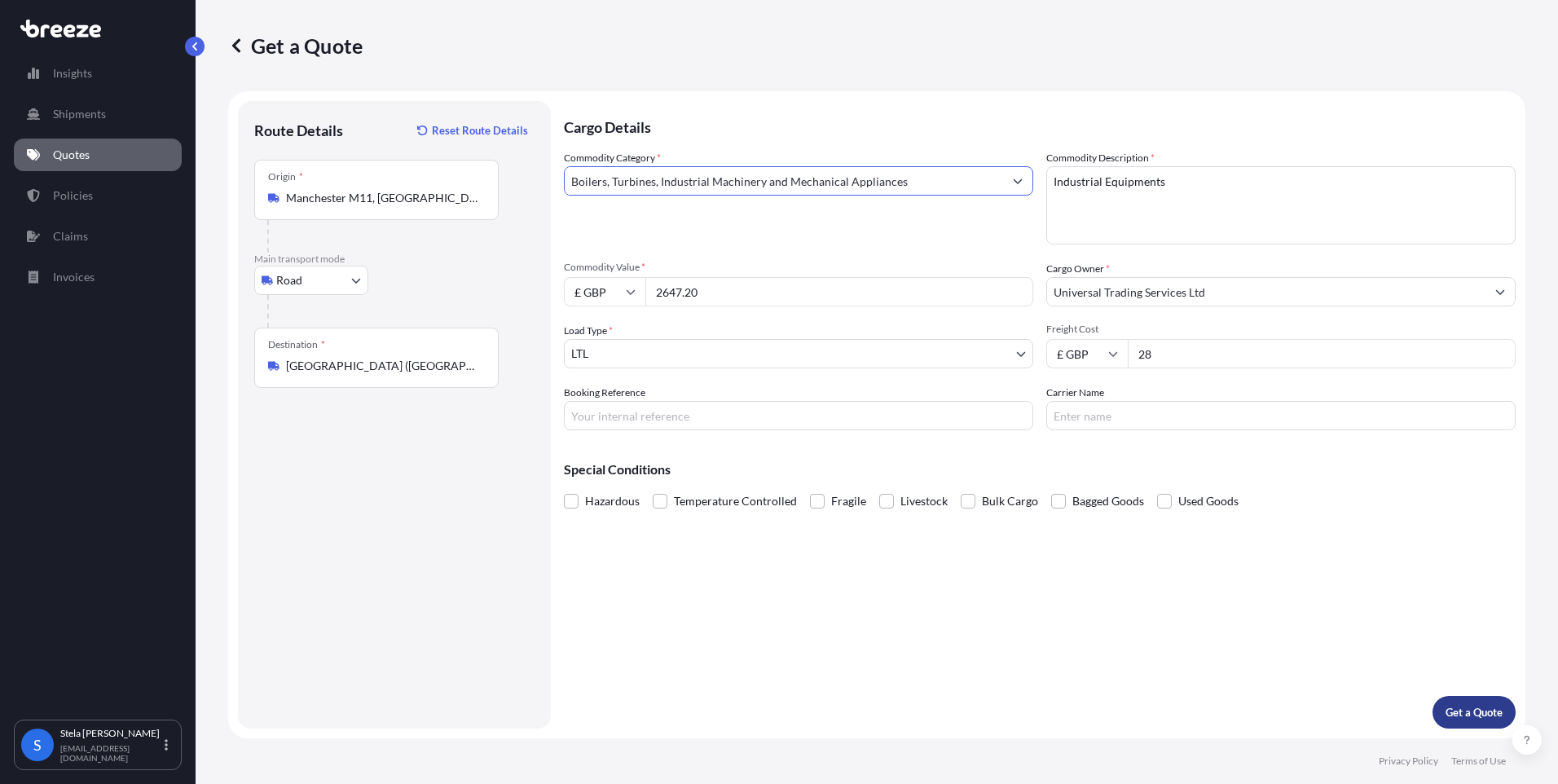
type input "Boilers, Turbines, Industrial Machinery and Mechanical Appliances"
click at [1463, 715] on p "Get a Quote" at bounding box center [1474, 712] width 57 height 17
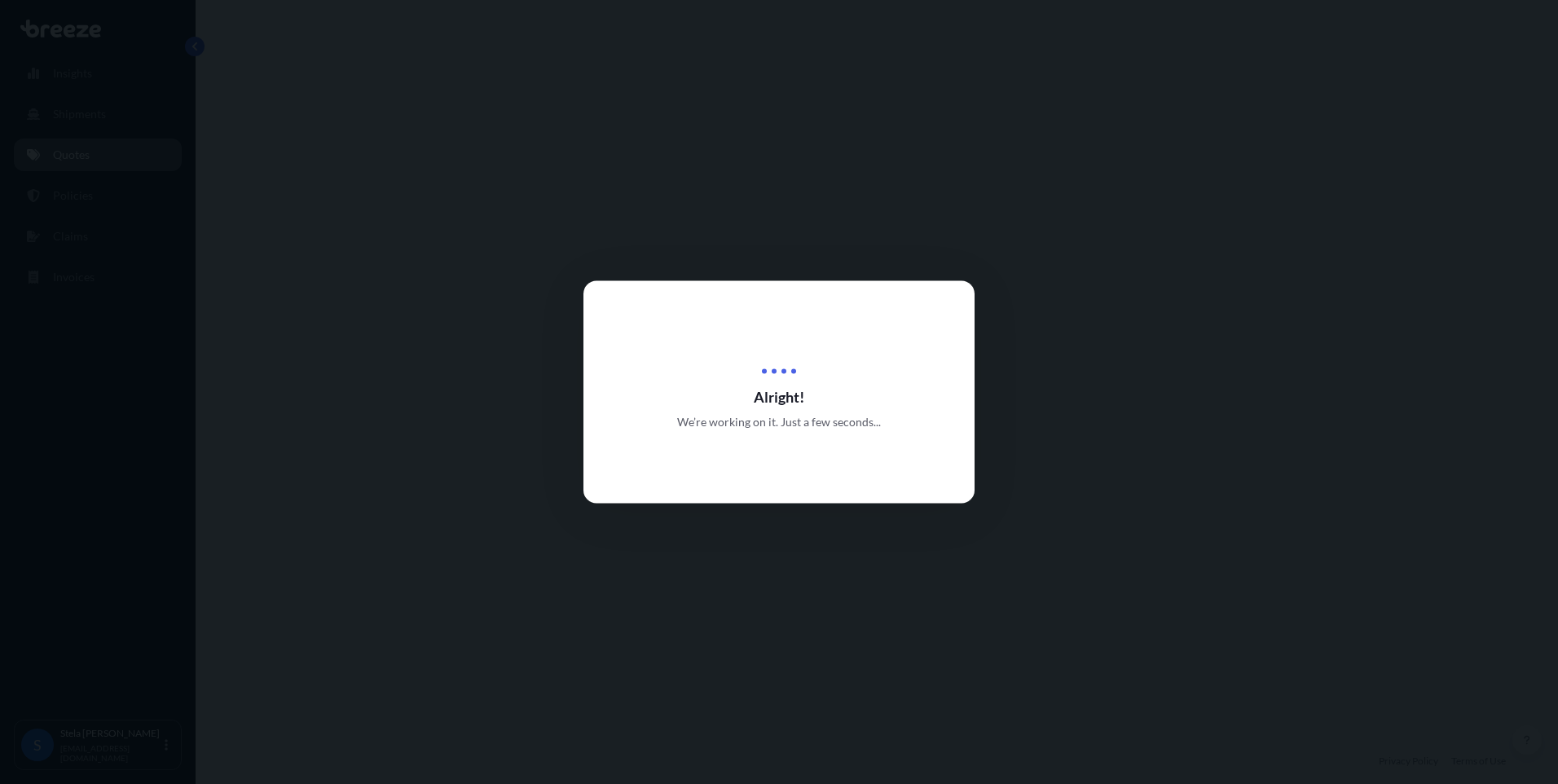
select select "Road"
select select "1"
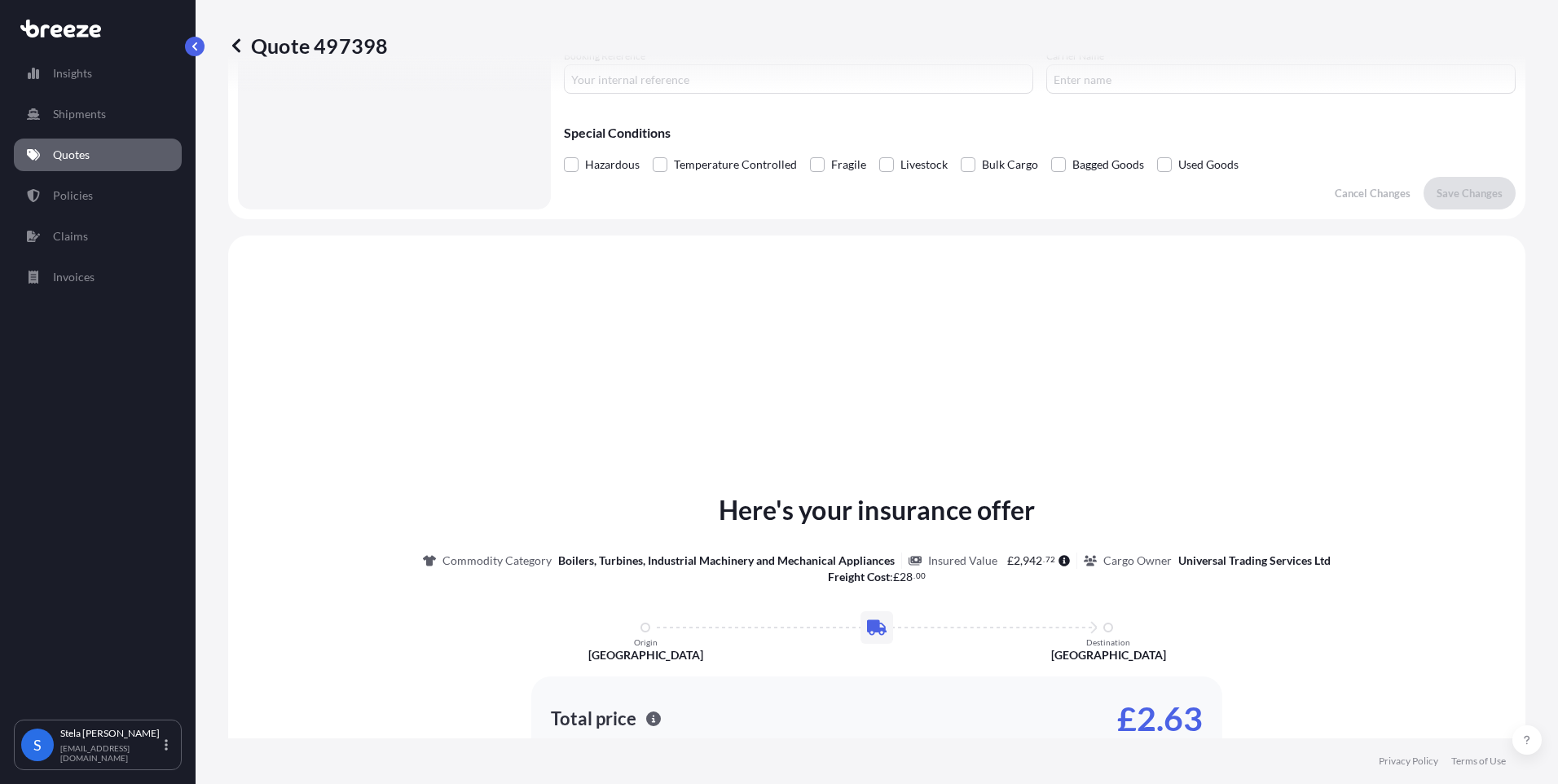
scroll to position [490, 0]
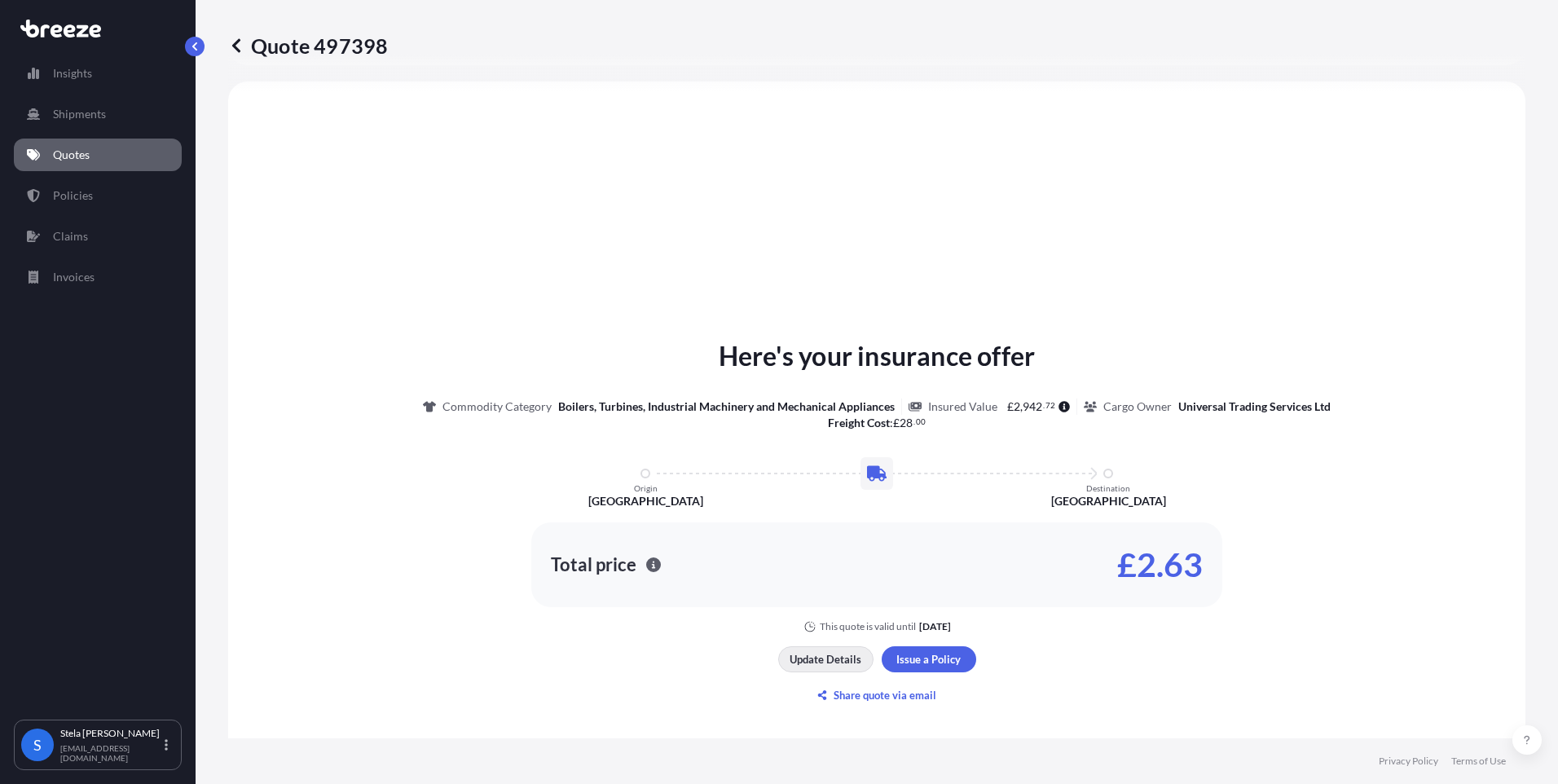
click at [813, 665] on p "Update Details" at bounding box center [825, 659] width 71 height 17
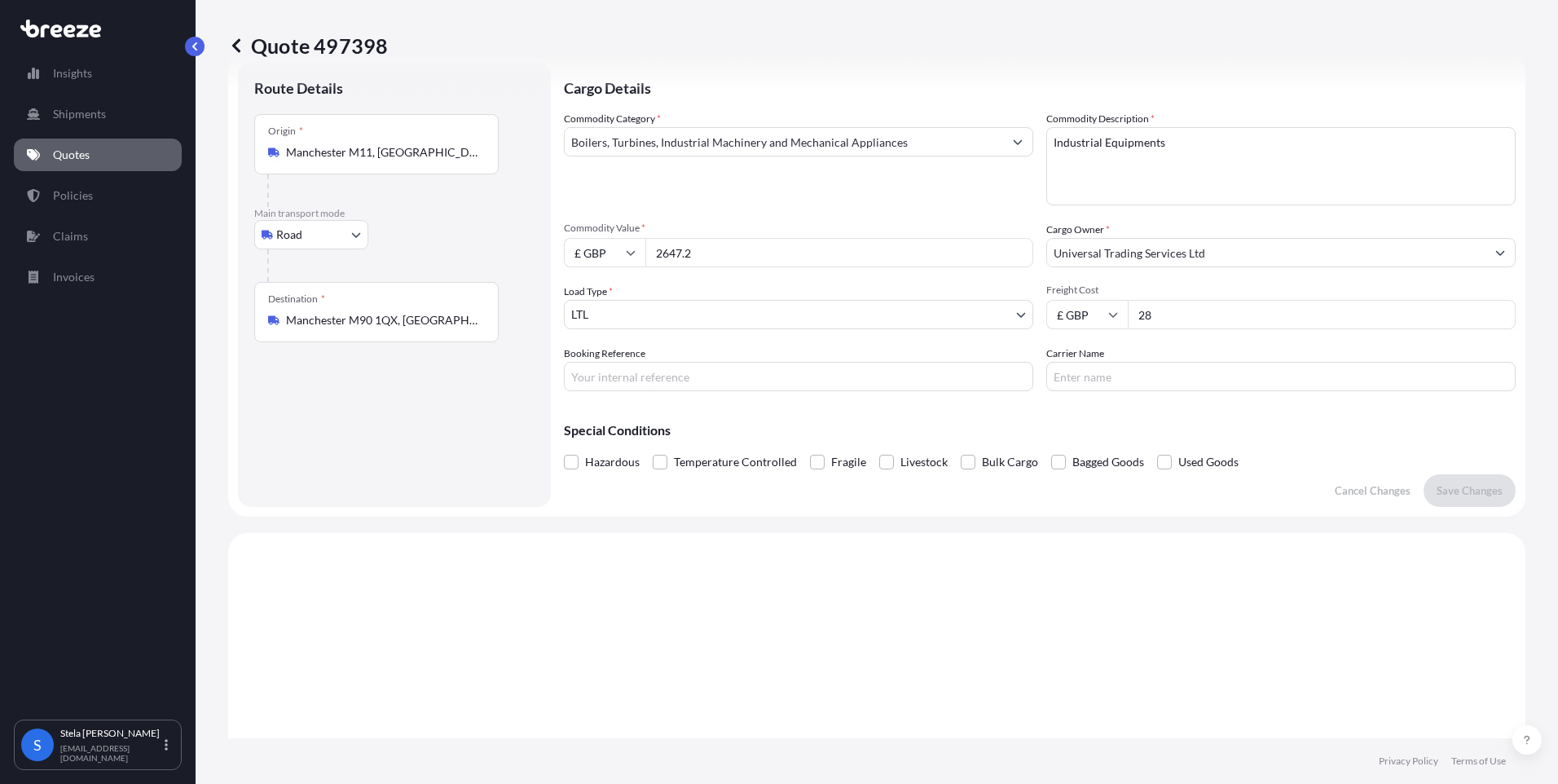
scroll to position [26, 0]
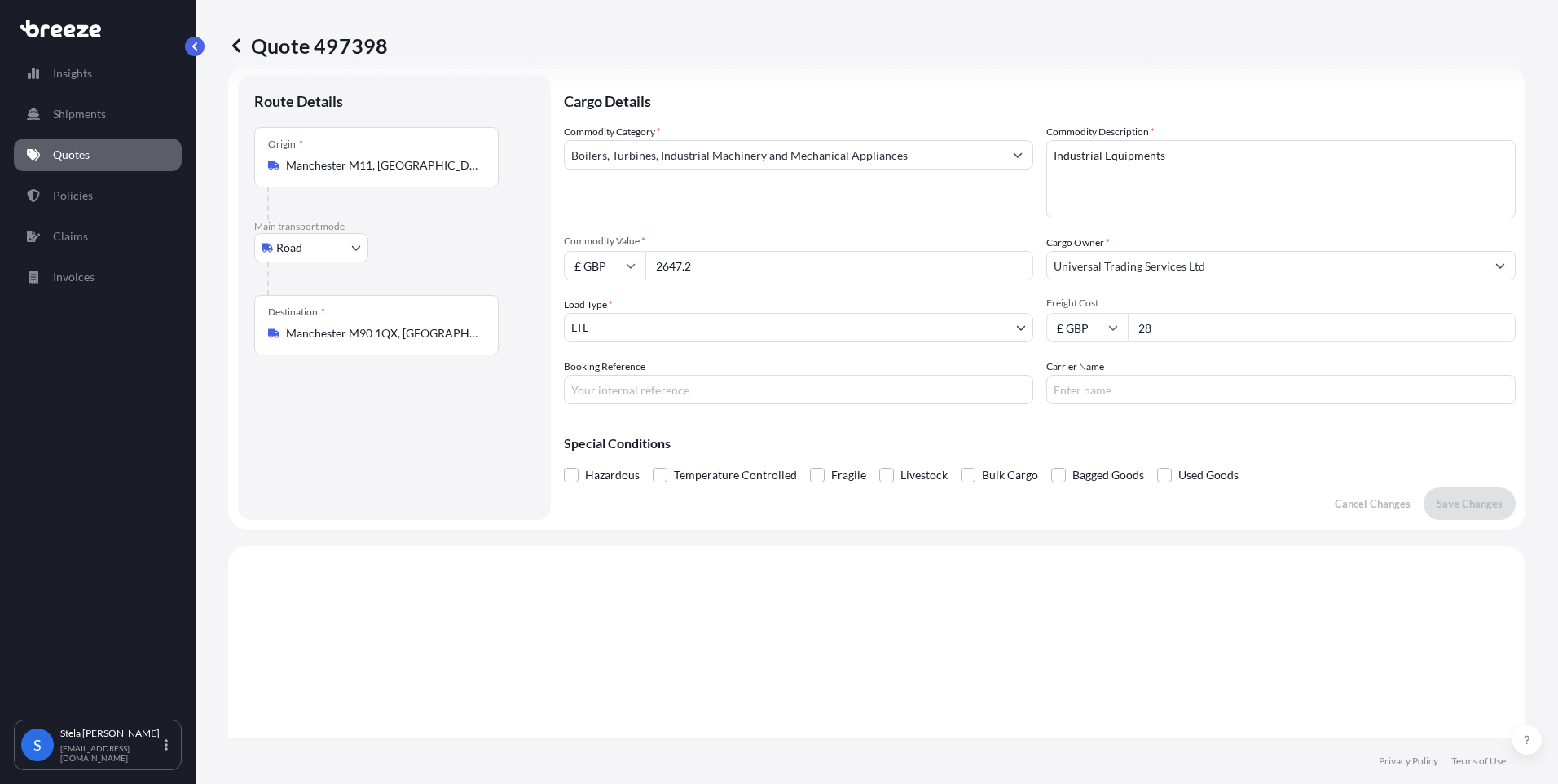
drag, startPoint x: 711, startPoint y: 273, endPoint x: 589, endPoint y: 276, distance: 122.0
click at [589, 276] on div "£ GBP 2647.2" at bounding box center [799, 265] width 469 height 29
paste input "12797.50"
type input "12797.50"
click at [1472, 496] on p "Save Changes" at bounding box center [1469, 503] width 66 height 17
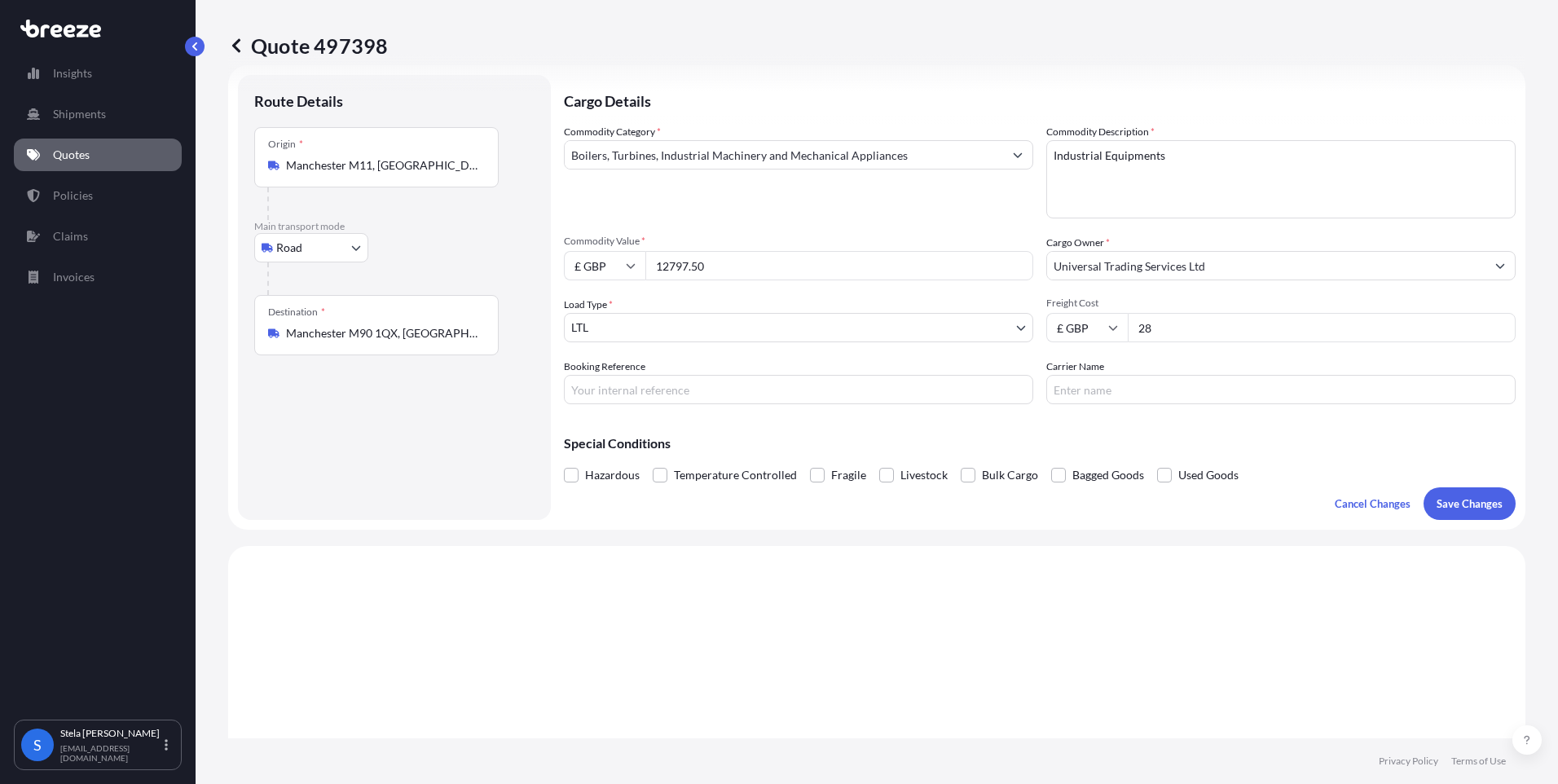
select select "Road"
select select "1"
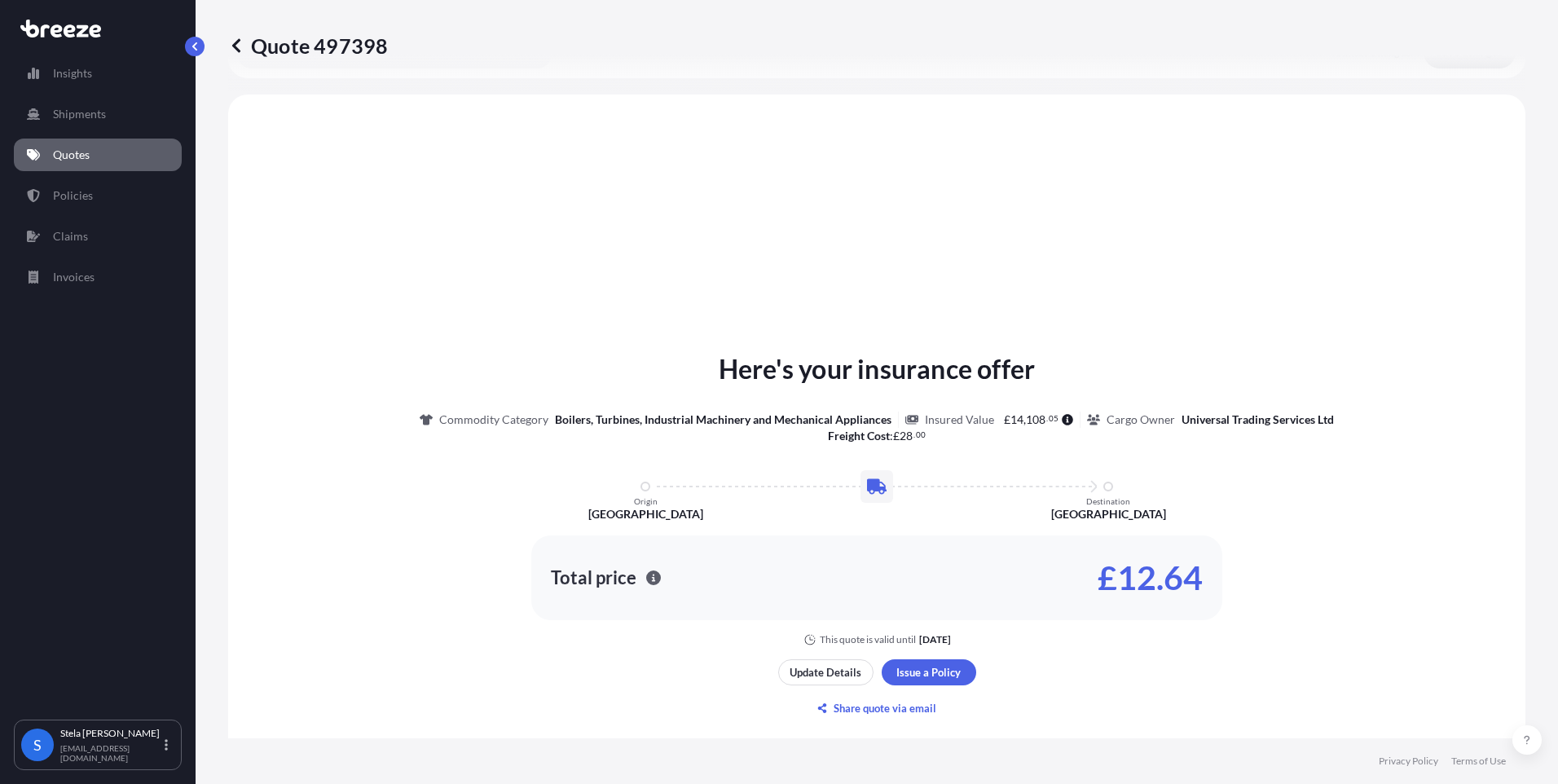
scroll to position [490, 0]
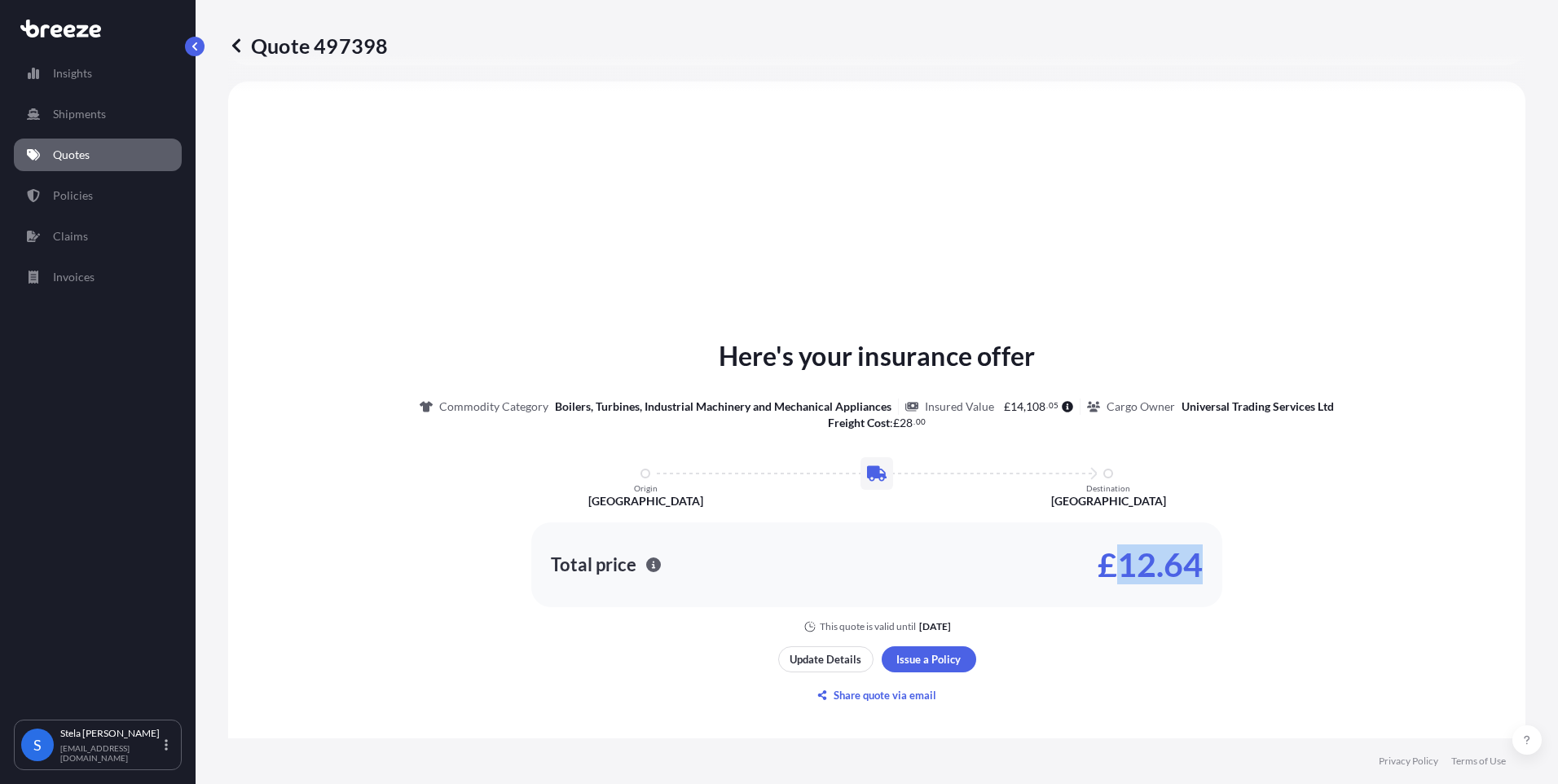
drag, startPoint x: 1200, startPoint y: 574, endPoint x: 1111, endPoint y: 561, distance: 89.9
click at [1111, 561] on div "Total price £12.64" at bounding box center [877, 565] width 691 height 85
copy p "12.64"
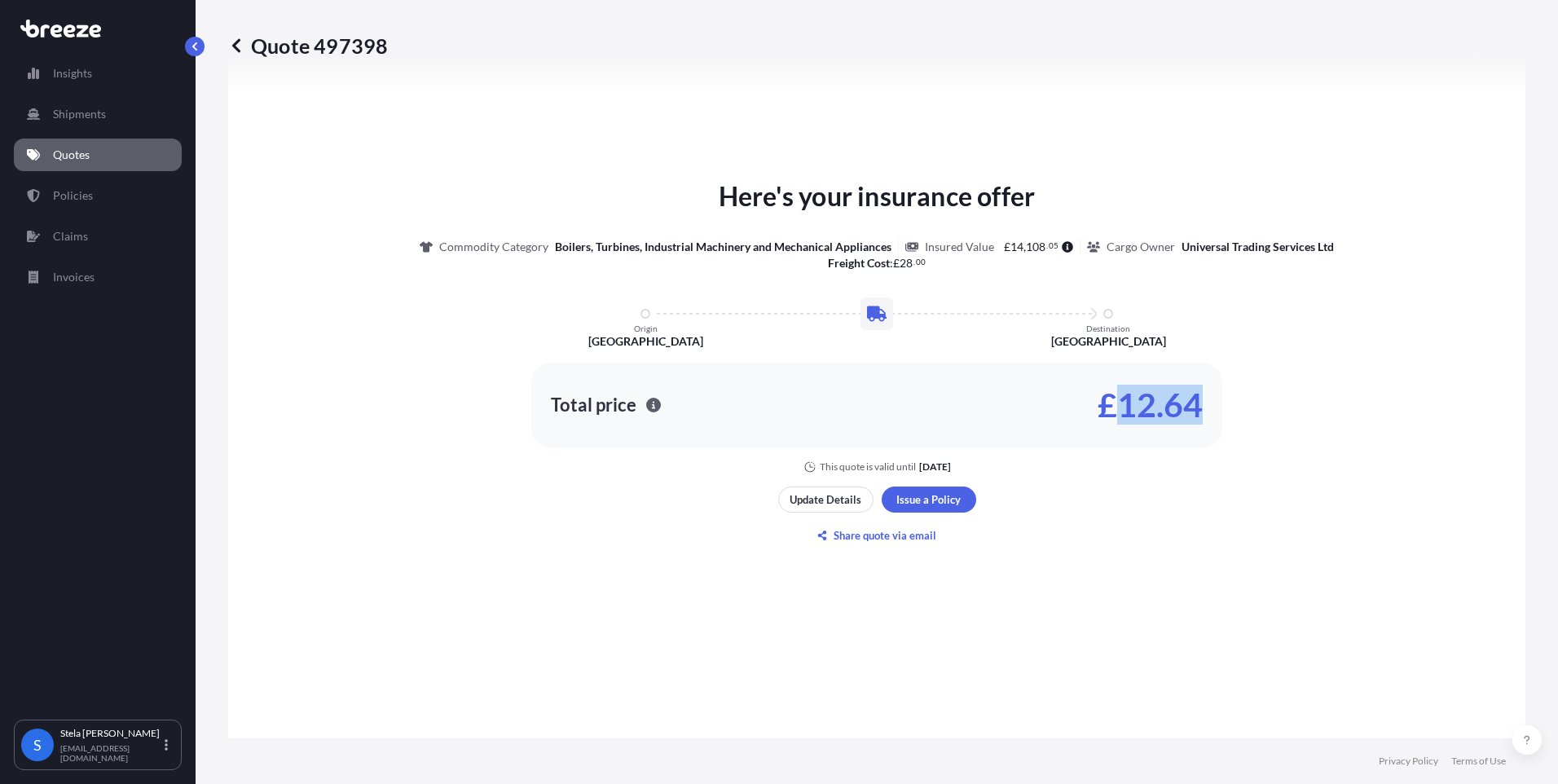
scroll to position [654, 0]
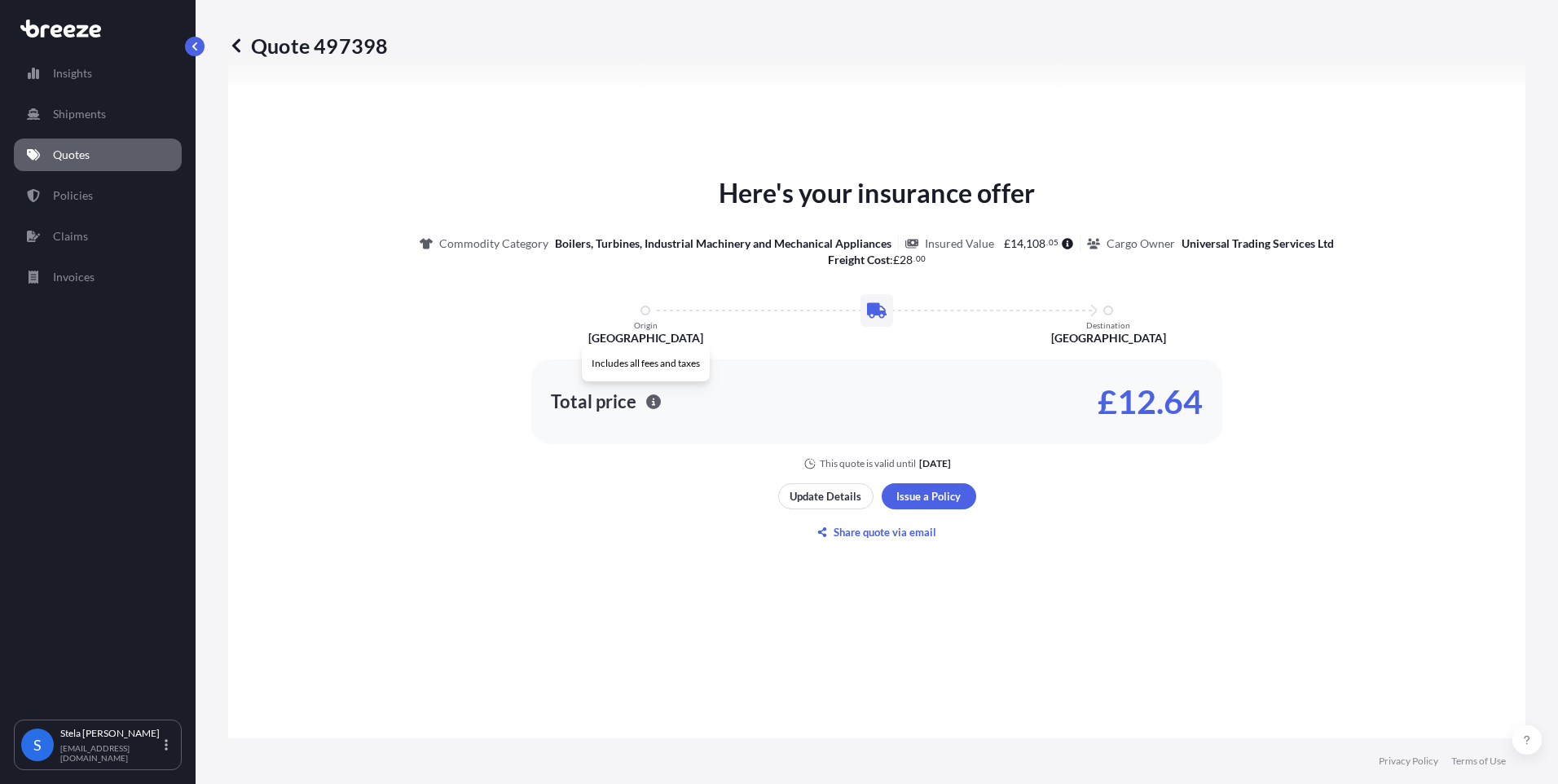
click at [641, 391] on div "Total price £12.64" at bounding box center [877, 401] width 652 height 26
